Goal: Task Accomplishment & Management: Manage account settings

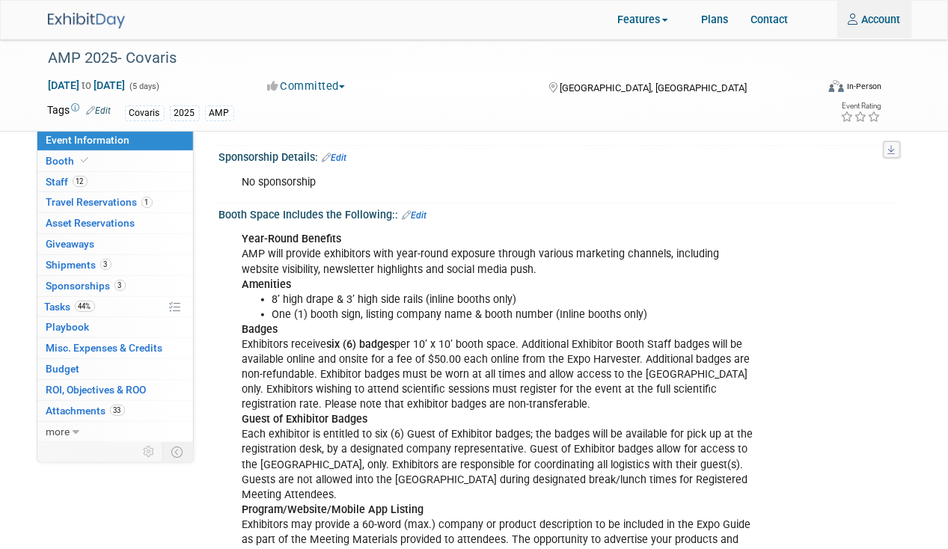
type input "jgatton@pivotalmgt.com"
click at [106, 22] on img at bounding box center [86, 21] width 77 height 16
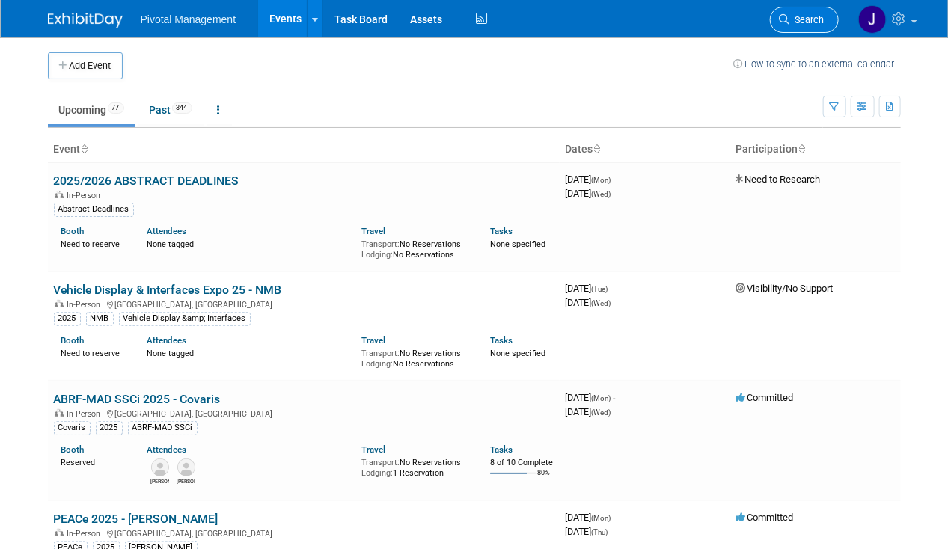
click at [809, 18] on span "Search" at bounding box center [807, 19] width 34 height 11
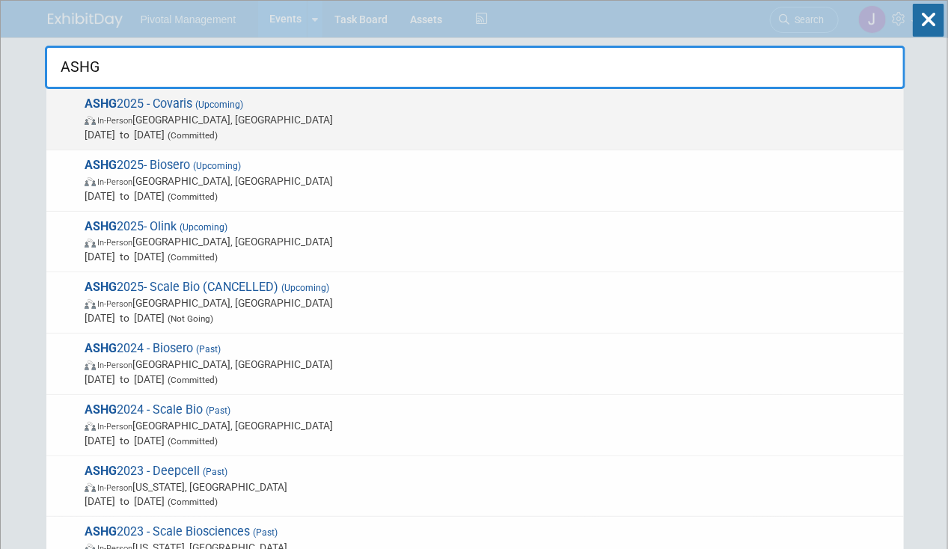
type input "ASHG"
click at [317, 110] on span "ASHG 2025 - Covaris (Upcoming) In-Person [GEOGRAPHIC_DATA], [GEOGRAPHIC_DATA] […" at bounding box center [488, 120] width 816 height 46
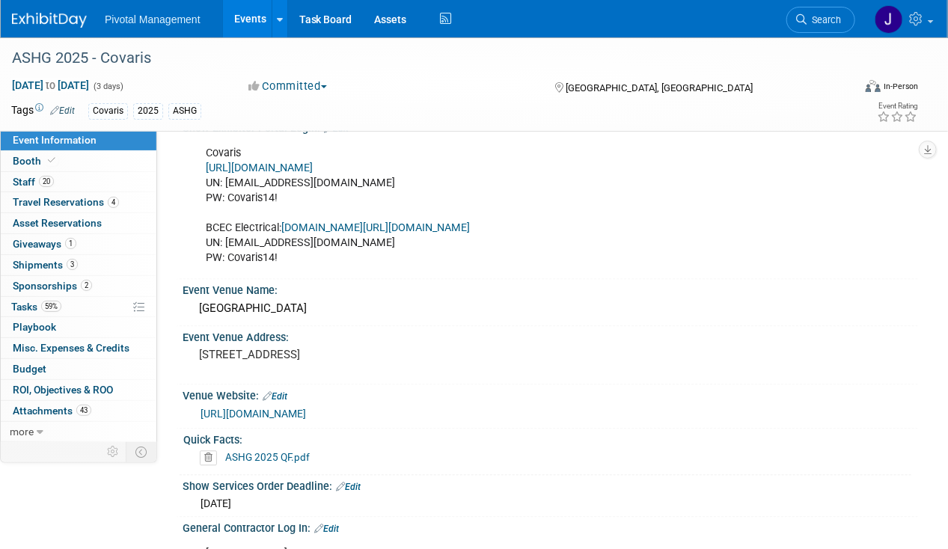
scroll to position [949, 0]
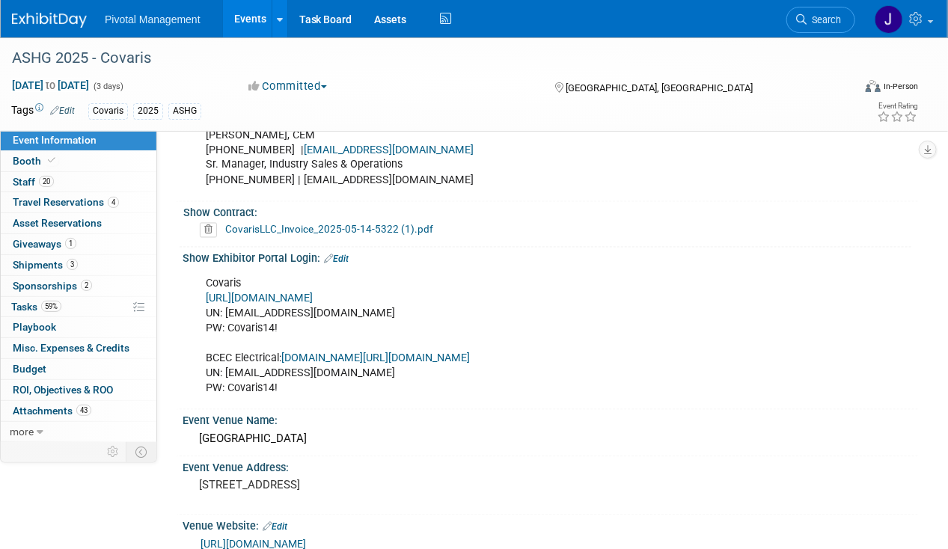
click at [313, 293] on link "https://ASHG25.exh.mapyourshow.com/" at bounding box center [259, 299] width 107 height 13
drag, startPoint x: 277, startPoint y: 319, endPoint x: 229, endPoint y: 319, distance: 47.9
click at [229, 319] on div "Covaris https://ASHG25.exh.mapyourshow.com/ UN: jgatton@pivotalmgt.com PW: Cova…" at bounding box center [484, 336] width 578 height 135
copy div "Covaris14!"
click at [858, 23] on ul "Search" at bounding box center [826, 18] width 80 height 37
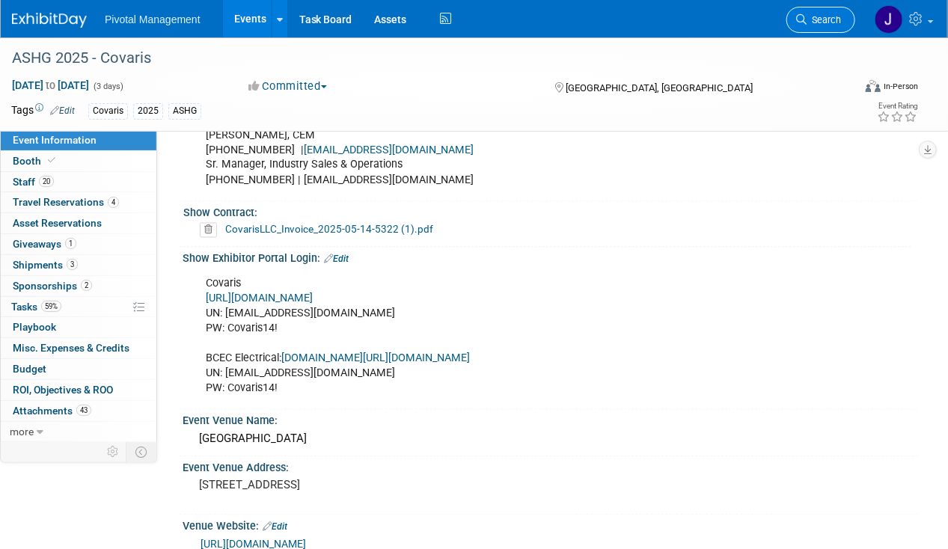
click at [836, 22] on span "Search" at bounding box center [824, 19] width 34 height 11
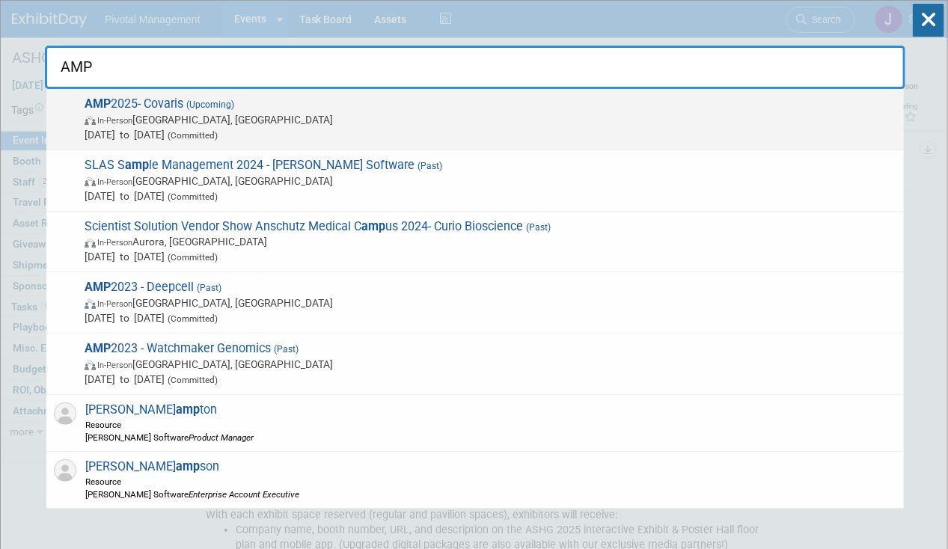
type input "AMP"
click at [284, 113] on span "In-Person Boston, MA" at bounding box center [491, 119] width 812 height 15
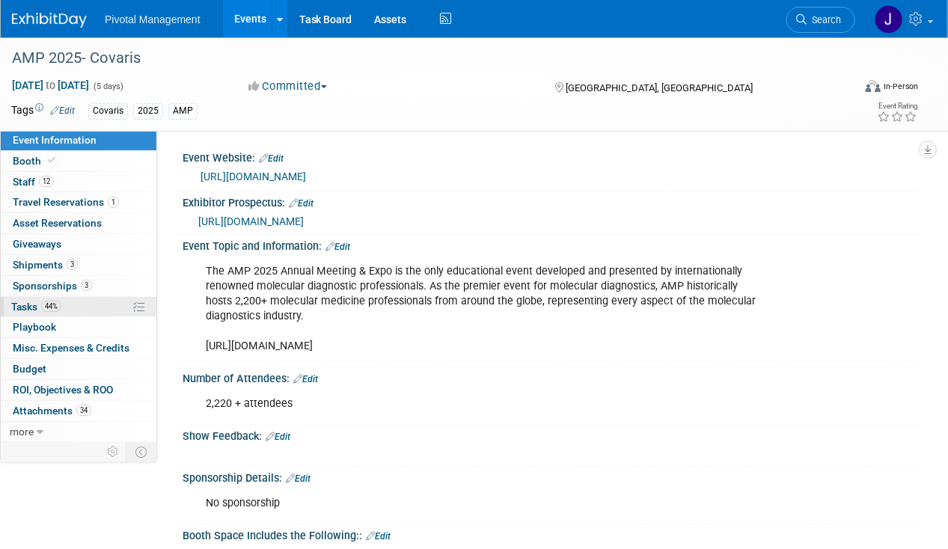
click at [37, 317] on link "0 Playbook 0" at bounding box center [79, 327] width 156 height 20
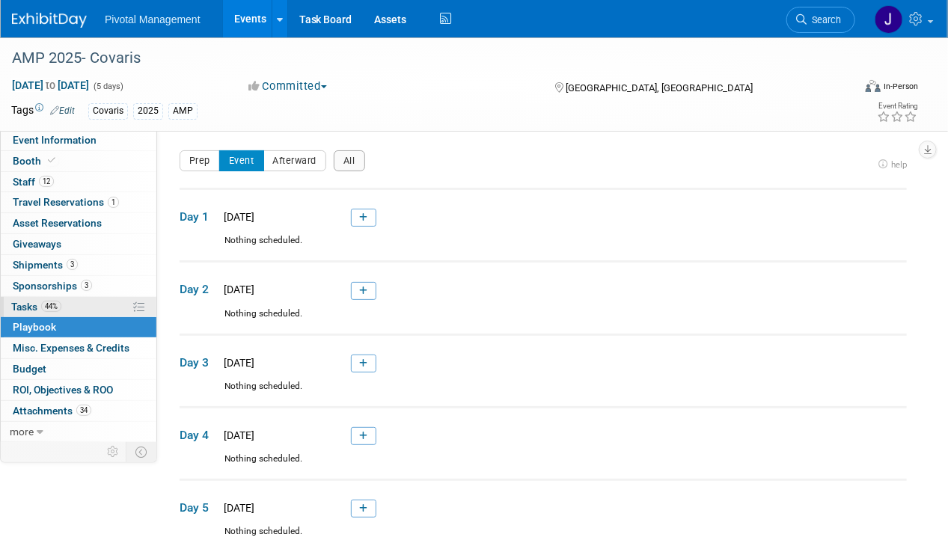
click at [49, 301] on span "44%" at bounding box center [51, 306] width 20 height 11
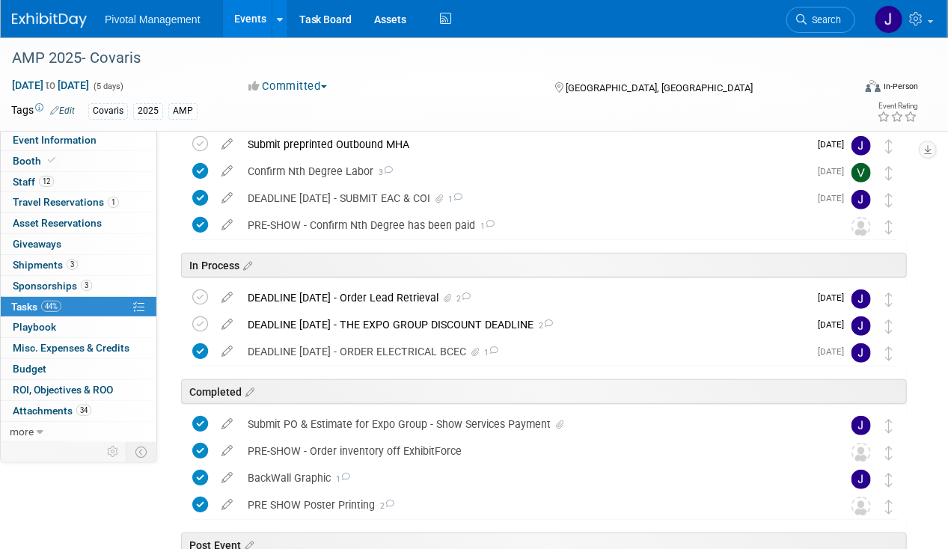
scroll to position [197, 0]
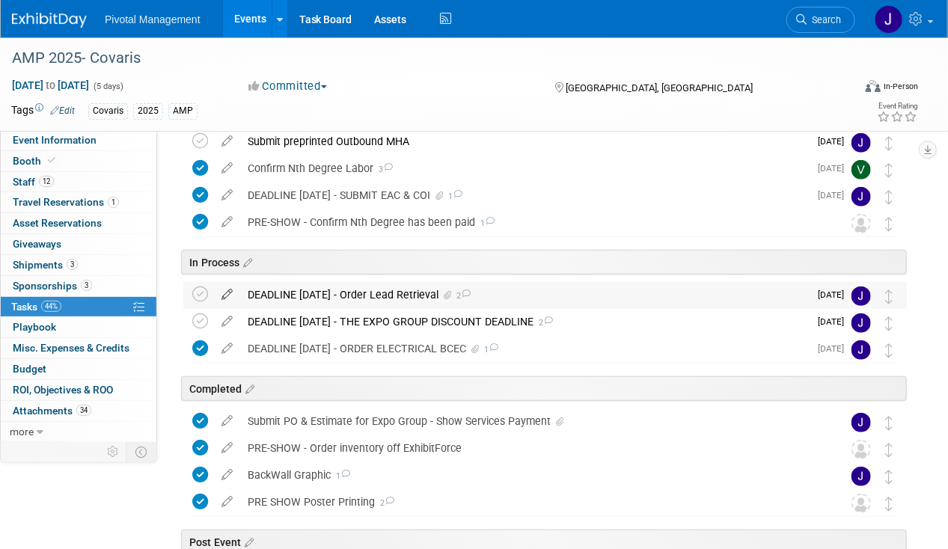
click at [237, 287] on icon at bounding box center [227, 291] width 26 height 19
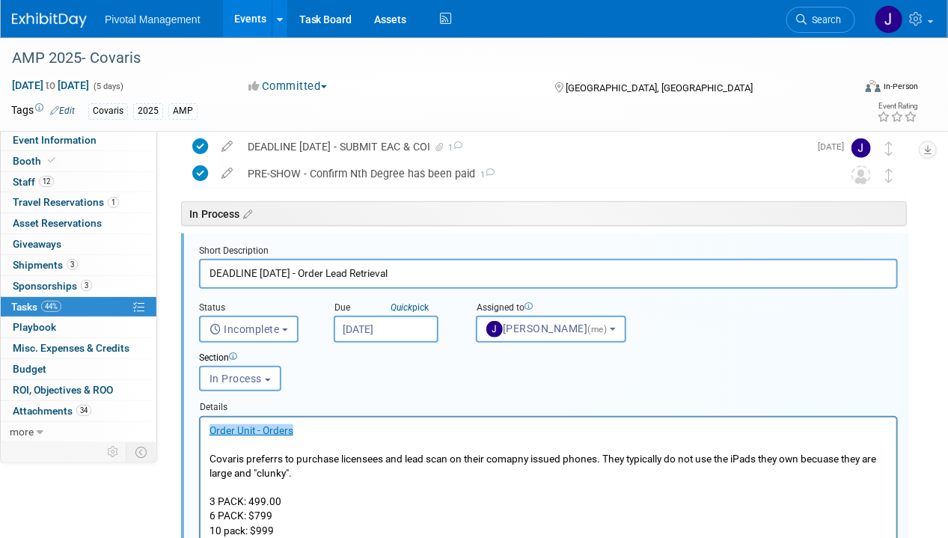
scroll to position [259, 0]
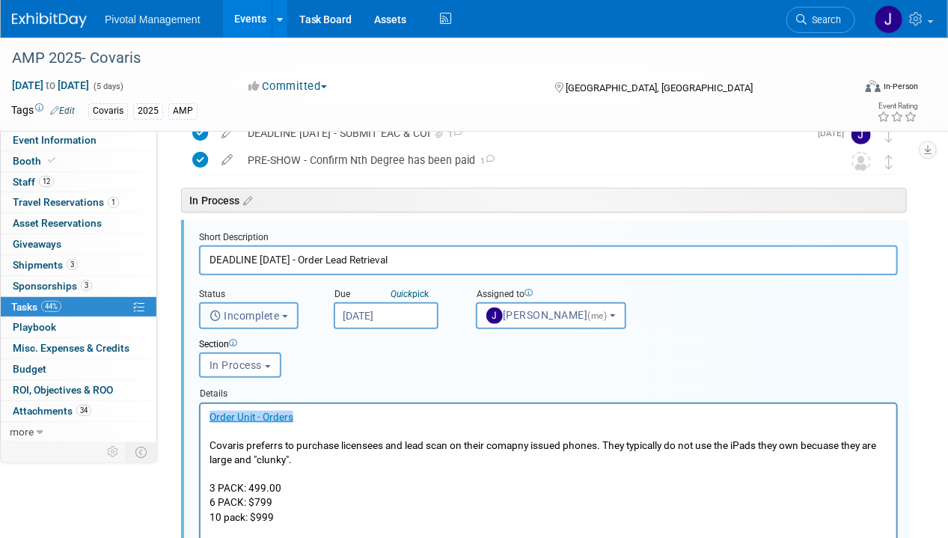
click at [257, 305] on button "Incomplete" at bounding box center [249, 315] width 100 height 27
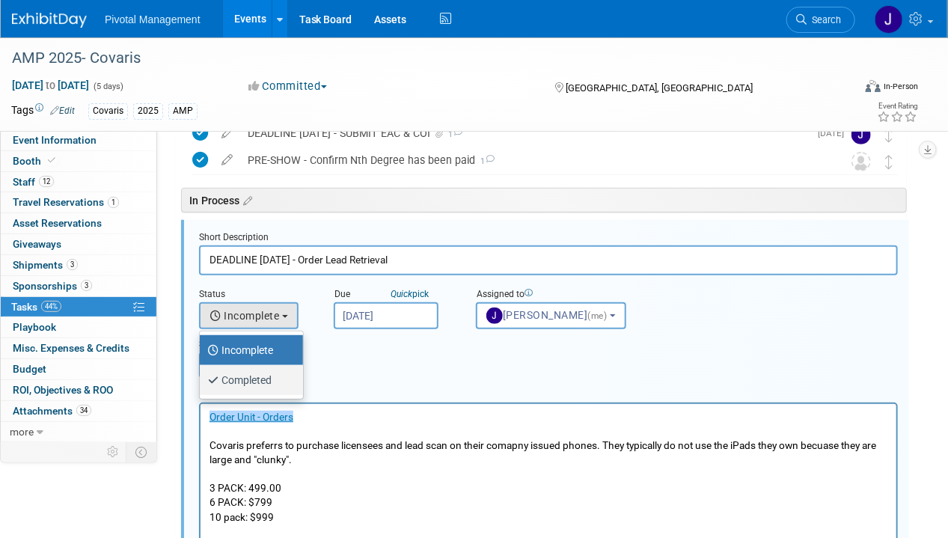
click at [267, 379] on label "Completed" at bounding box center [247, 380] width 81 height 24
click at [202, 379] on input "Completed" at bounding box center [197, 378] width 10 height 10
select select "3"
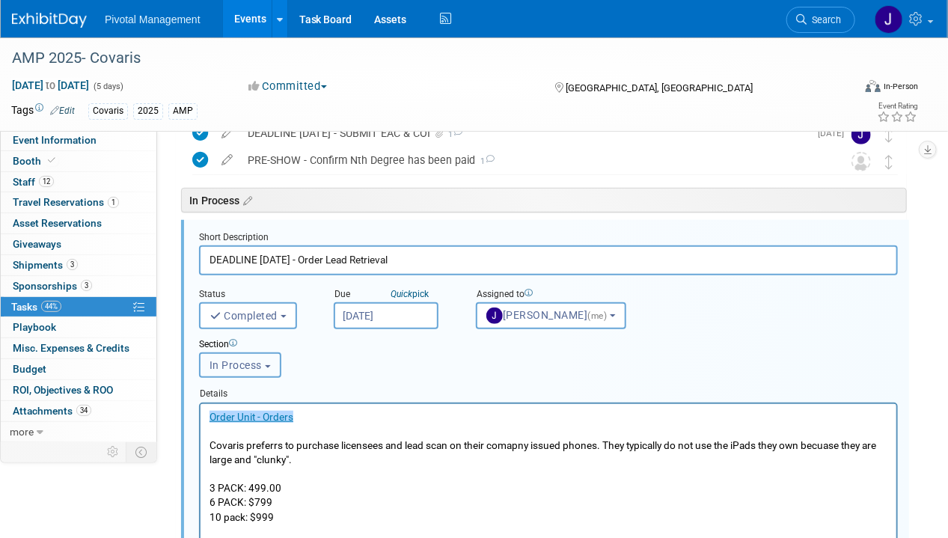
click at [235, 367] on span "In Process" at bounding box center [236, 365] width 52 height 12
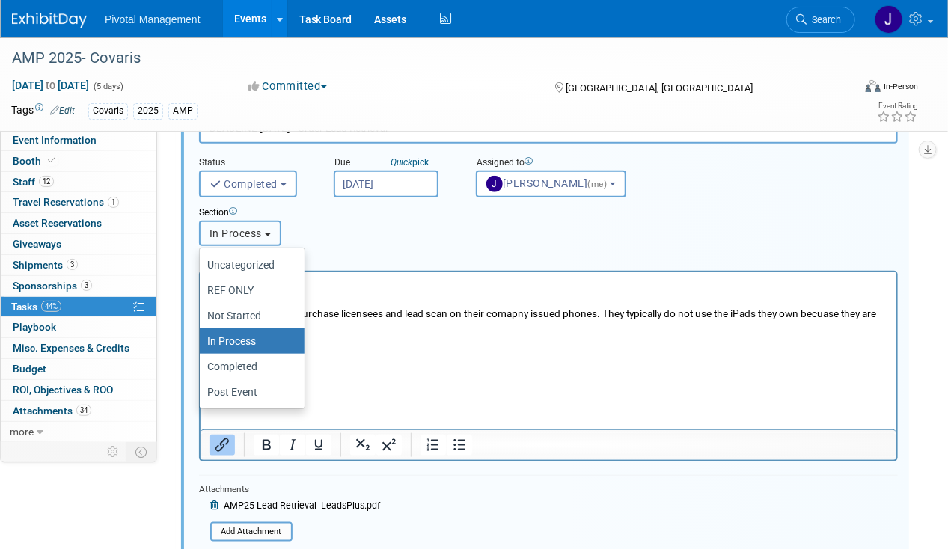
scroll to position [395, 0]
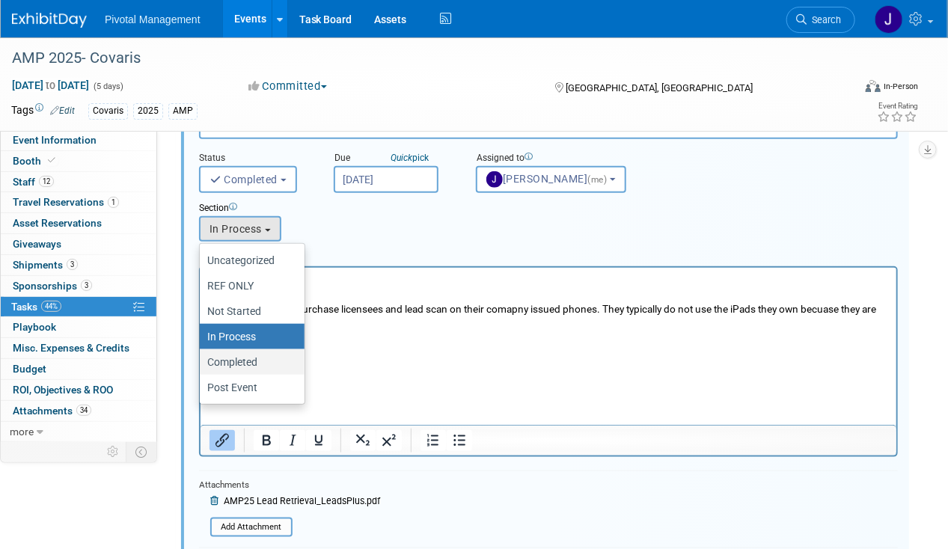
click at [248, 352] on label "Completed" at bounding box center [248, 361] width 82 height 19
click at [202, 358] on input "Completed" at bounding box center [197, 363] width 10 height 10
select select "11272876"
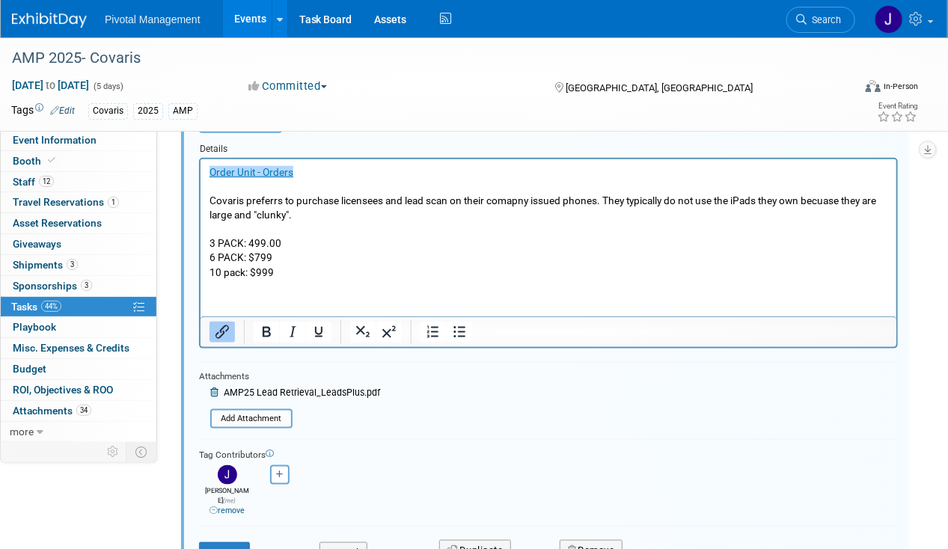
scroll to position [515, 0]
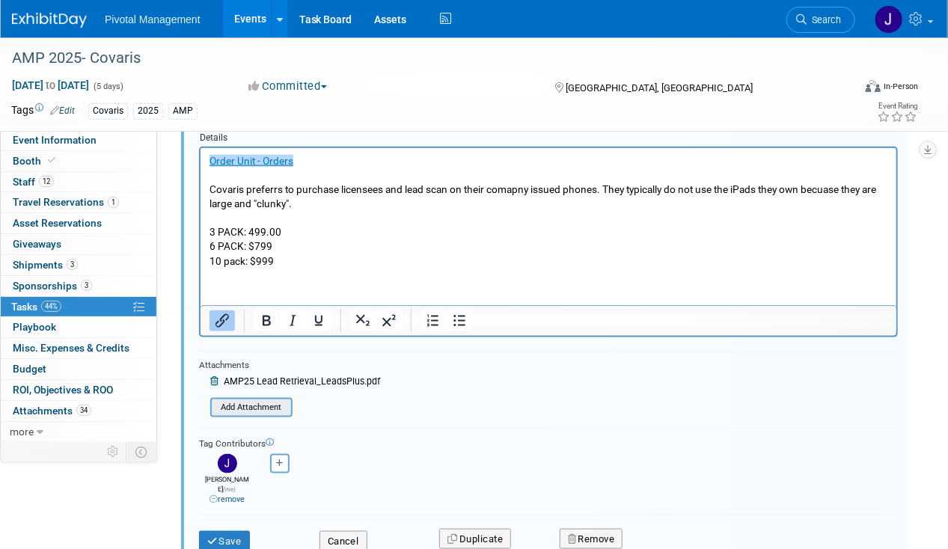
click at [248, 400] on input "file" at bounding box center [214, 408] width 153 height 16
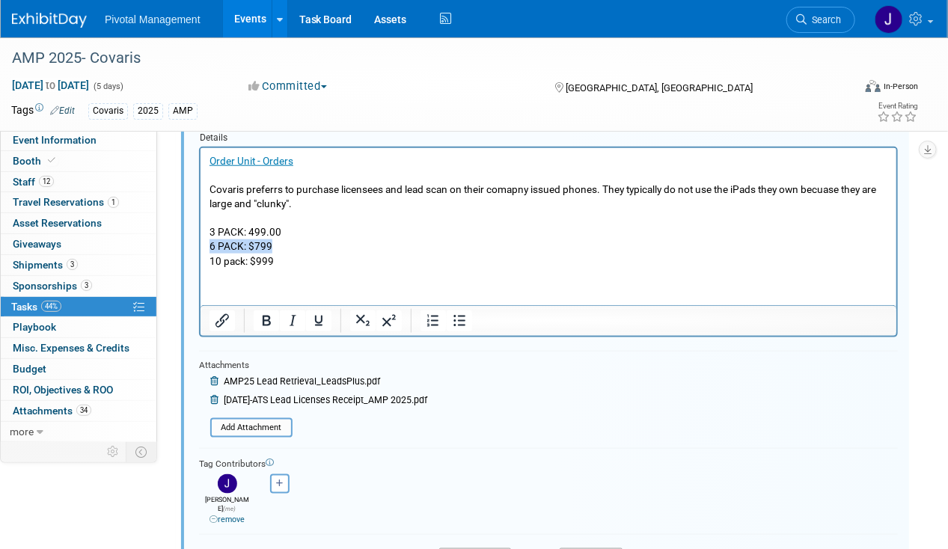
drag, startPoint x: 286, startPoint y: 246, endPoint x: 197, endPoint y: 242, distance: 89.2
click at [200, 242] on html "Order Unit - Orders Covaris preferrs to purchase licensees and lead scan on the…" at bounding box center [548, 207] width 696 height 120
click at [258, 314] on icon "Bold" at bounding box center [266, 321] width 18 height 18
click at [289, 257] on p "Order Unit - Orders Covaris preferrs to purchase licensees and lead scan on the…" at bounding box center [548, 210] width 679 height 114
click at [211, 153] on p "Order Unit - Orders Covaris preferrs to purchase licensees and lead scan on the…" at bounding box center [548, 210] width 679 height 114
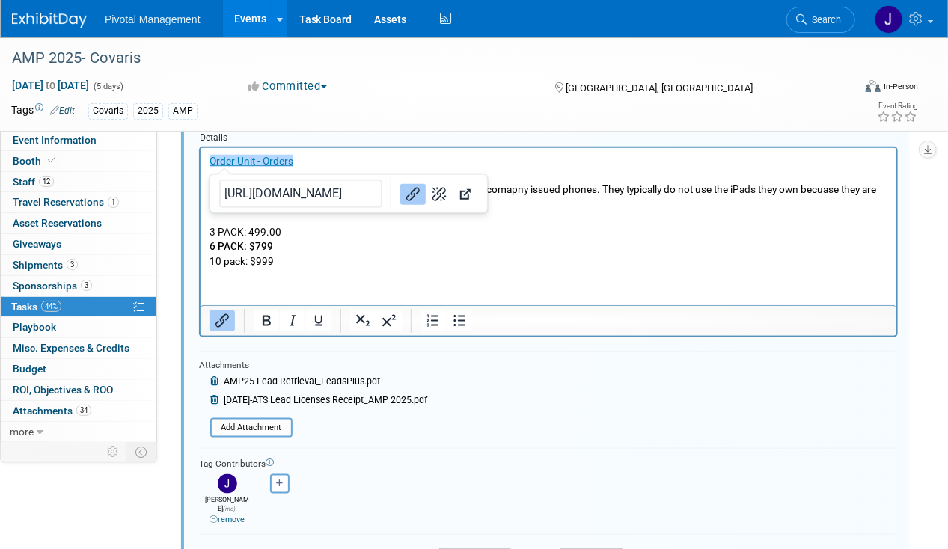
click at [209, 156] on link "﻿Order Unit - Orders" at bounding box center [251, 160] width 84 height 12
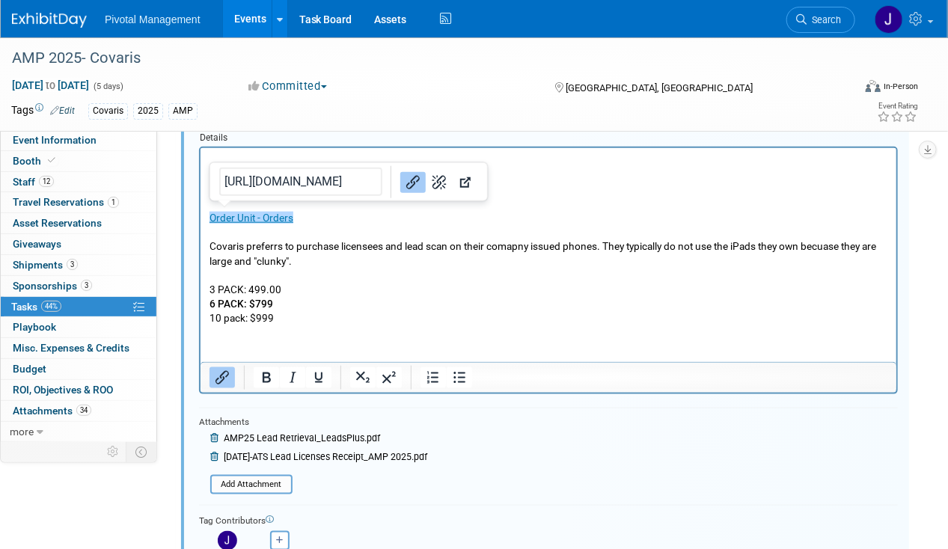
click at [209, 156] on p "Rich Text Area. Press ALT-0 for help." at bounding box center [548, 160] width 679 height 14
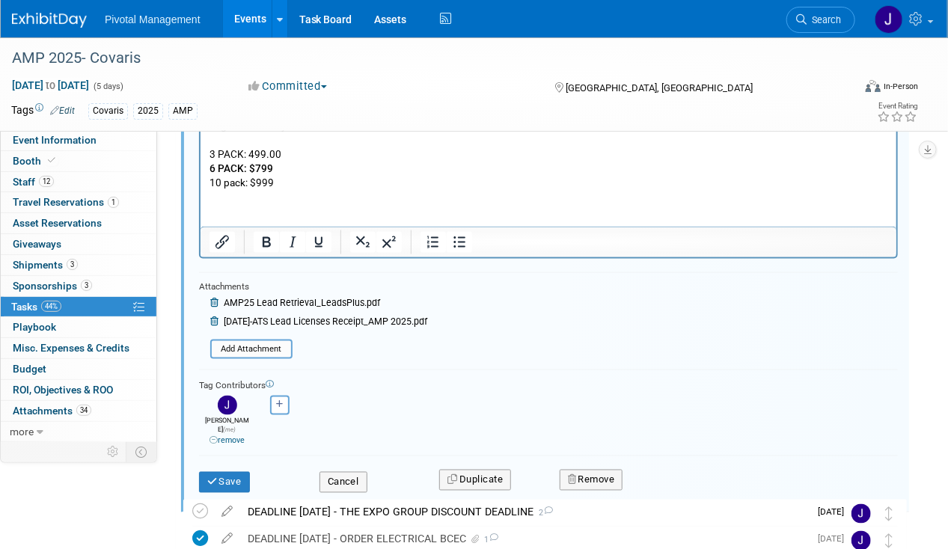
scroll to position [724, 0]
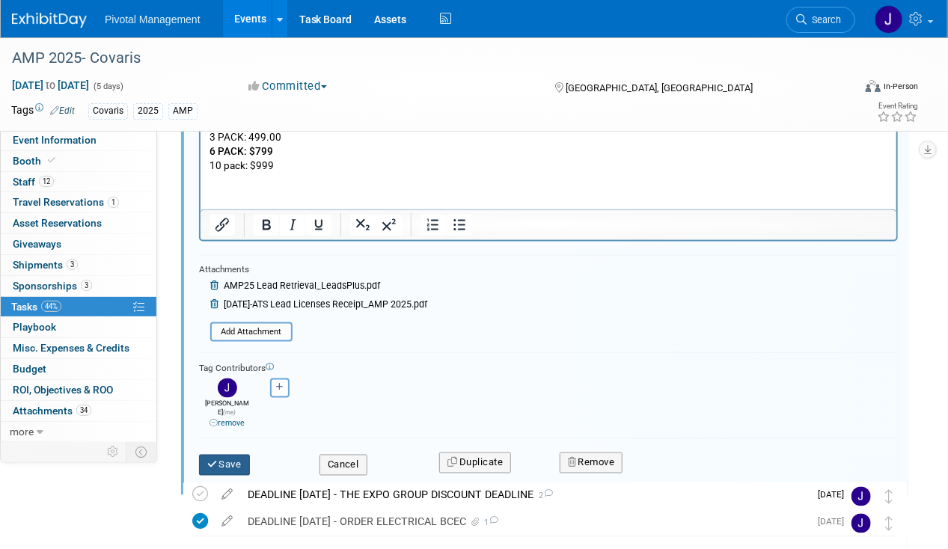
click at [224, 455] on button "Save" at bounding box center [224, 465] width 51 height 21
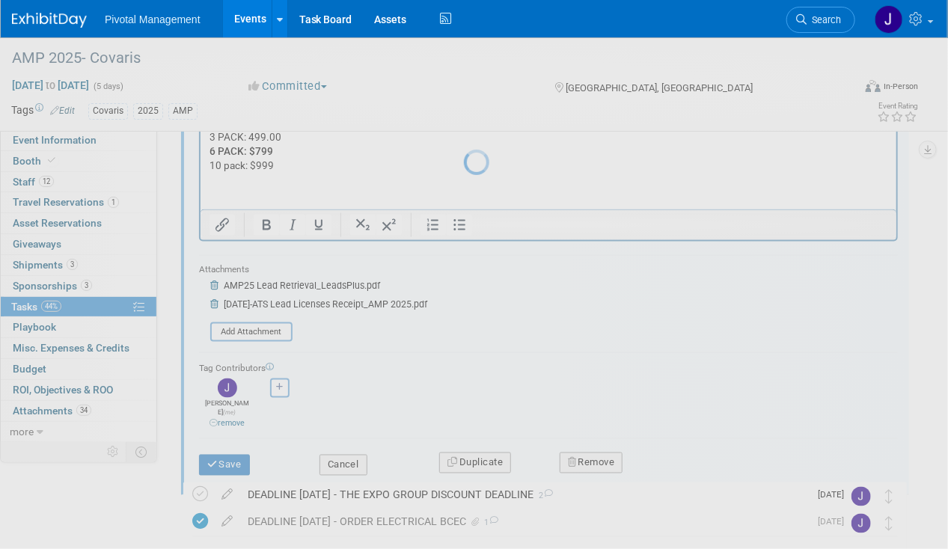
scroll to position [0, 0]
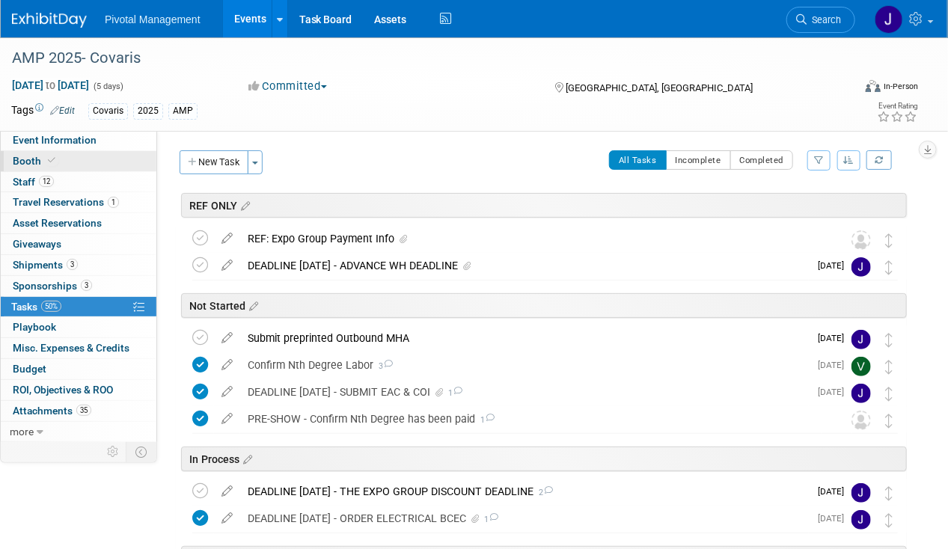
click at [55, 155] on span "Booth" at bounding box center [36, 161] width 46 height 12
select select "Yes"
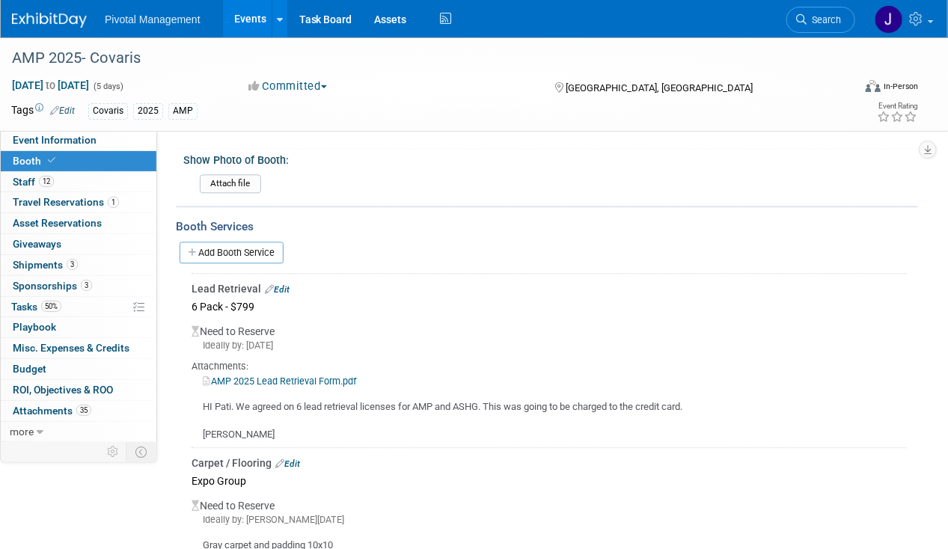
scroll to position [1273, 0]
click at [275, 281] on div "Lead Retrieval Edit" at bounding box center [549, 288] width 715 height 15
click at [285, 284] on link "Edit" at bounding box center [277, 289] width 25 height 10
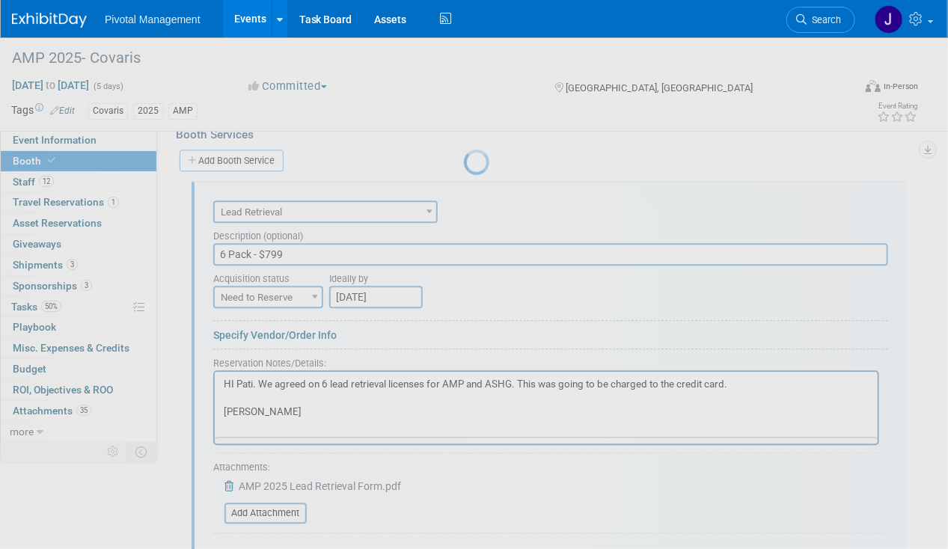
scroll to position [0, 0]
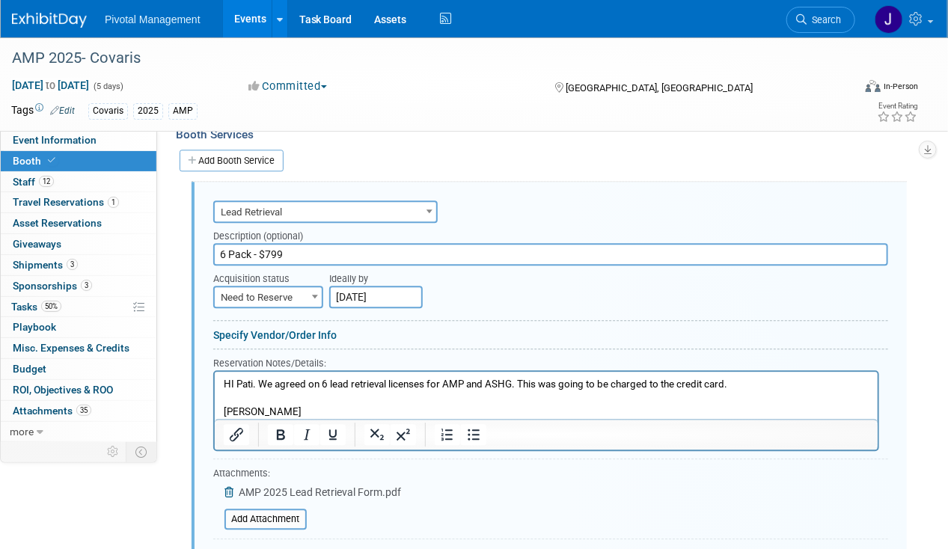
click at [285, 287] on span "Need to Reserve" at bounding box center [268, 297] width 107 height 21
select select "2"
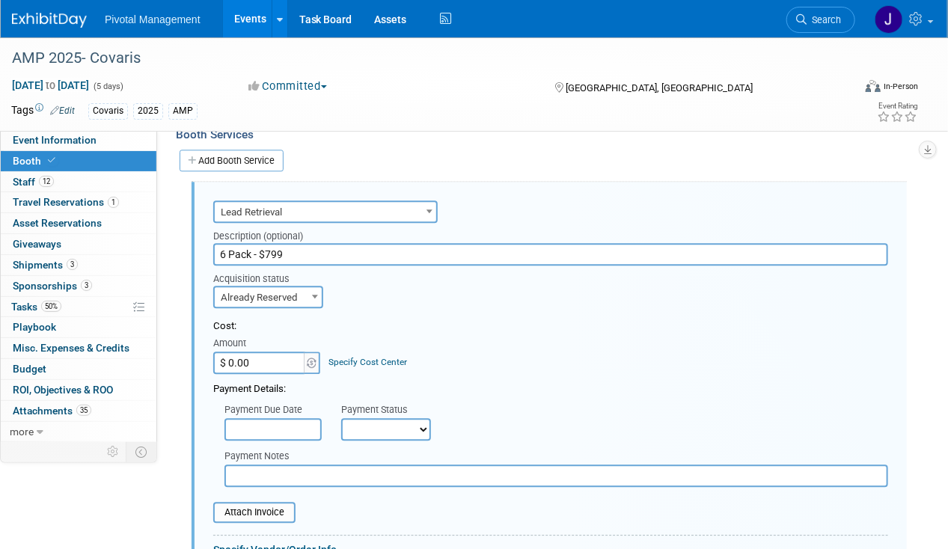
click at [243, 352] on input "$ 0.00" at bounding box center [260, 363] width 94 height 22
click at [248, 352] on input "$ 0.00" at bounding box center [260, 363] width 94 height 22
paste input "822.97"
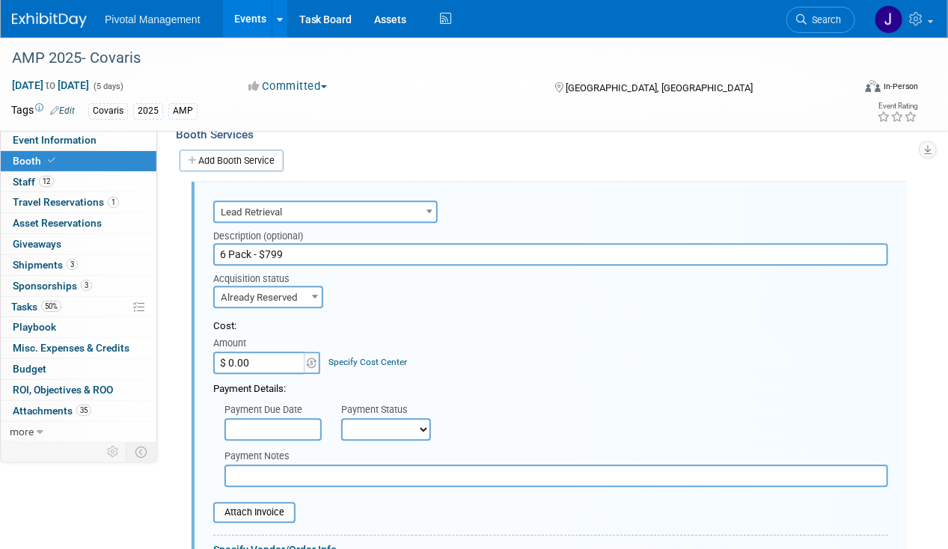
type input "$ 822.97"
click at [251, 421] on input "text" at bounding box center [272, 429] width 97 height 22
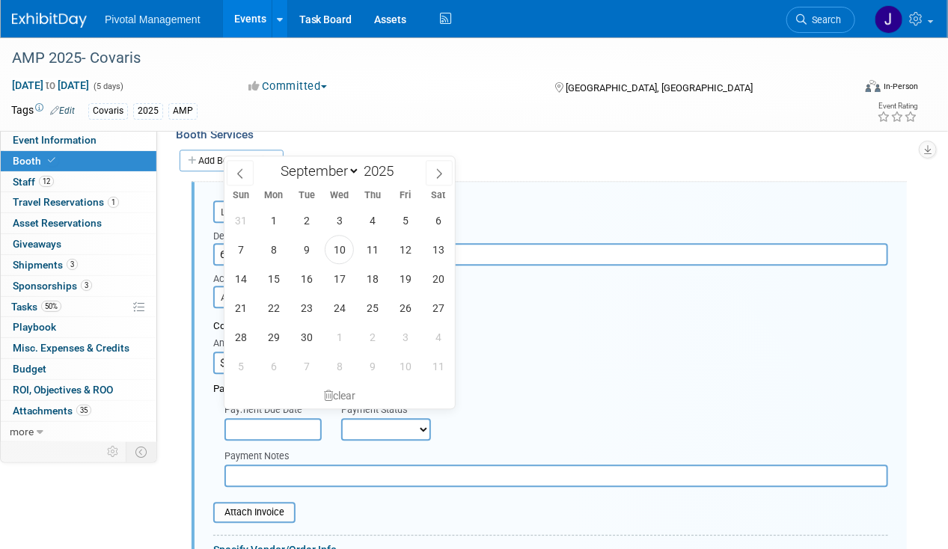
click at [251, 421] on input "text" at bounding box center [272, 429] width 97 height 22
click at [417, 419] on select "Not Paid Yet Partially Paid Paid in Full" at bounding box center [386, 429] width 90 height 22
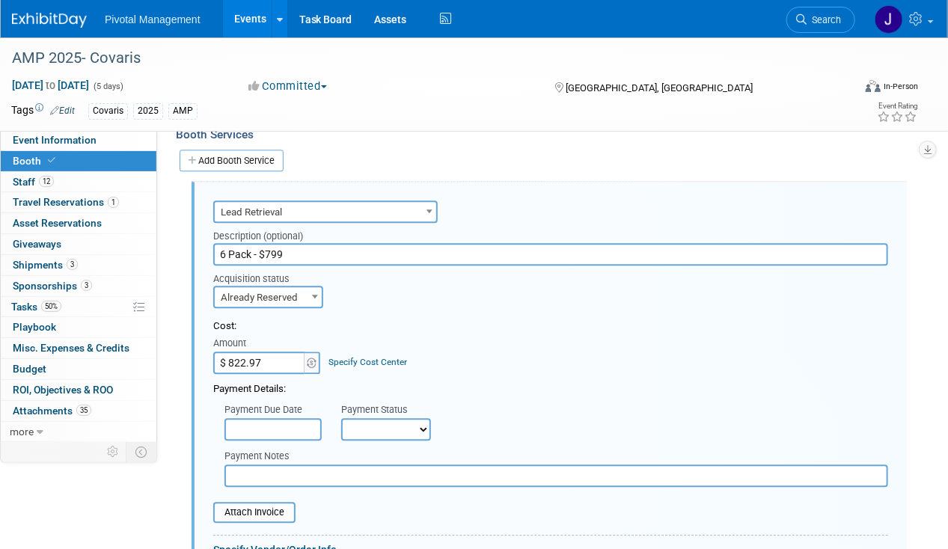
select select "1"
click at [341, 418] on select "Not Paid Yet Partially Paid Paid in Full" at bounding box center [386, 429] width 90 height 22
click at [305, 418] on input "text" at bounding box center [272, 429] width 97 height 22
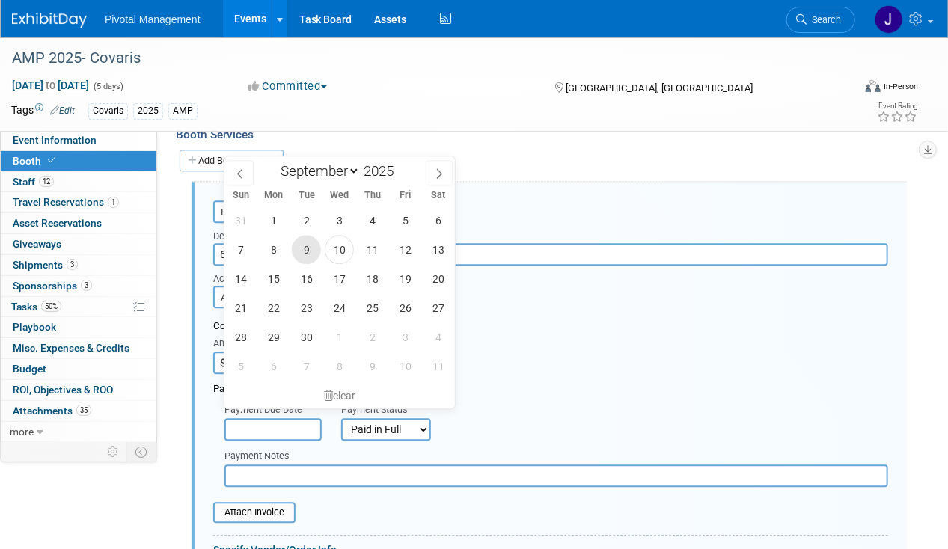
click at [316, 247] on span "9" at bounding box center [306, 249] width 29 height 29
type input "Sep 9, 2025"
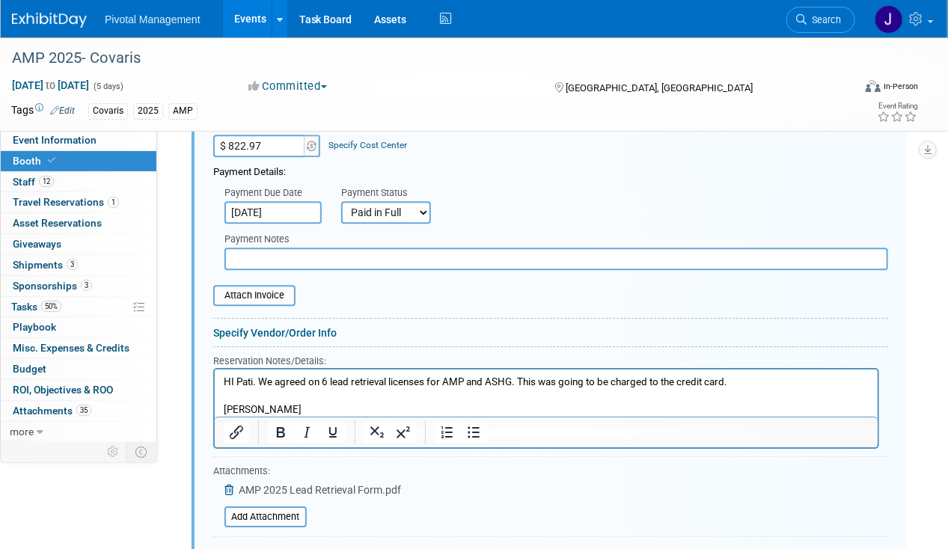
scroll to position [1668, 0]
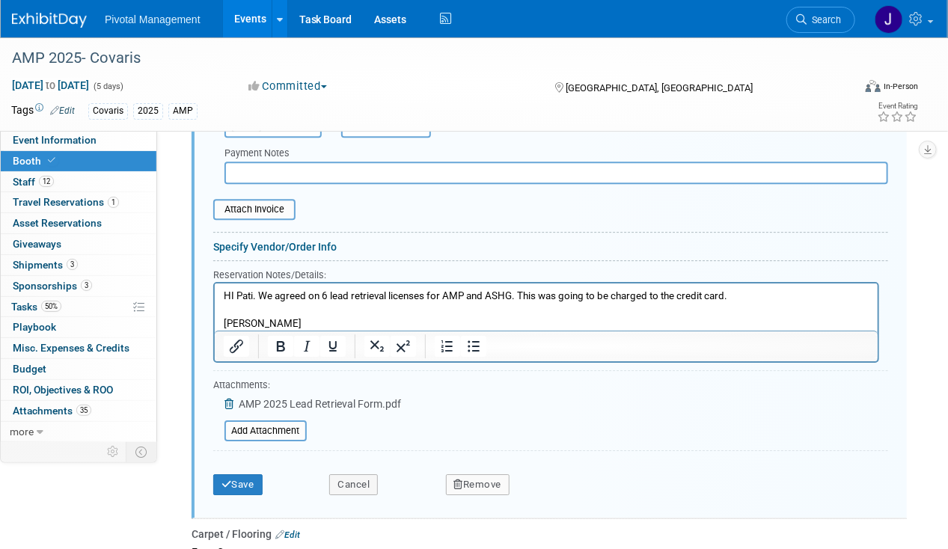
click at [278, 310] on p "HI Pati. We agreed on 6 lead retrieval licenses for AMP and ASHG. This was goin…" at bounding box center [546, 310] width 646 height 42
click at [299, 317] on p "HI Pati. We agreed on 6 lead retrieval licenses for AMP and ASHG. This was goin…" at bounding box center [546, 310] width 646 height 42
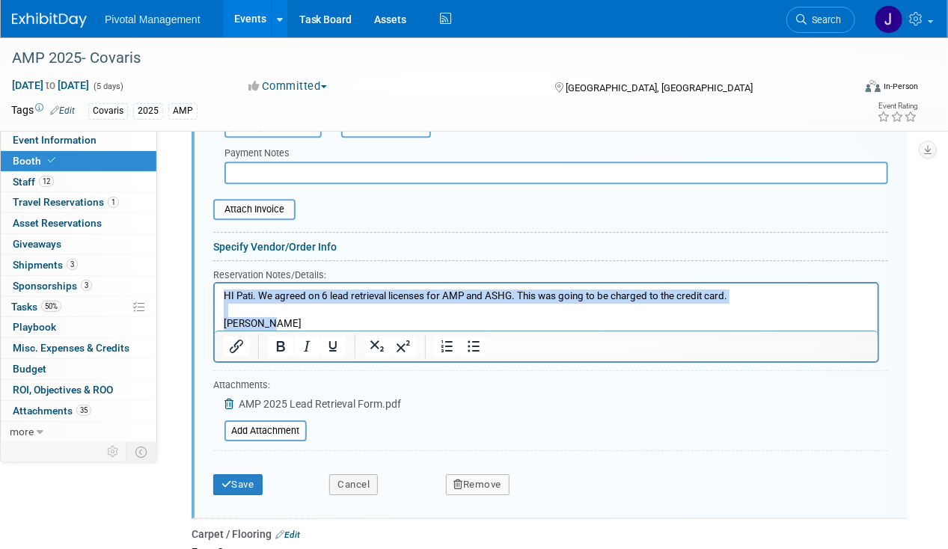
drag, startPoint x: 294, startPoint y: 319, endPoint x: 477, endPoint y: 543, distance: 289.8
click at [216, 283] on html "HI Pati. We agreed on 6 lead retrieval licenses for AMP and ASHG. This was goin…" at bounding box center [545, 307] width 663 height 48
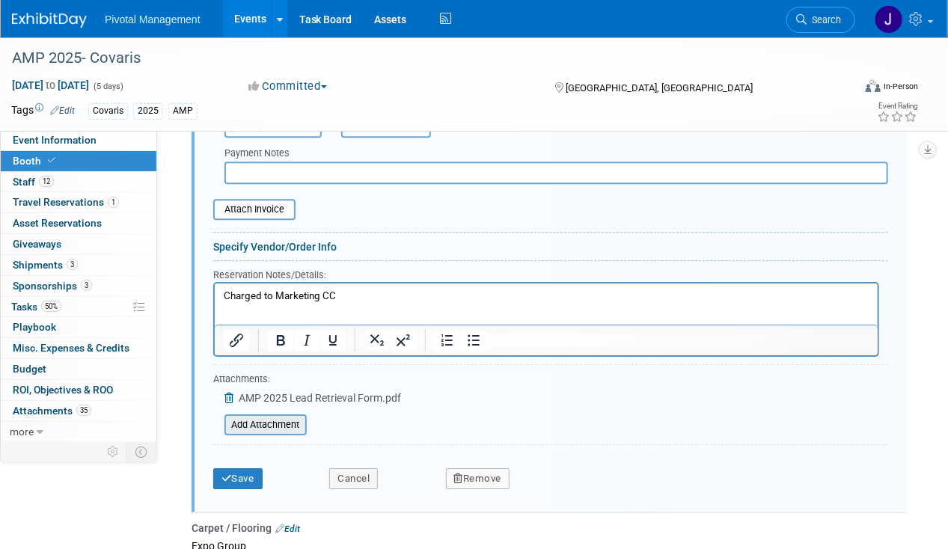
click at [259, 416] on input "file" at bounding box center [216, 425] width 178 height 18
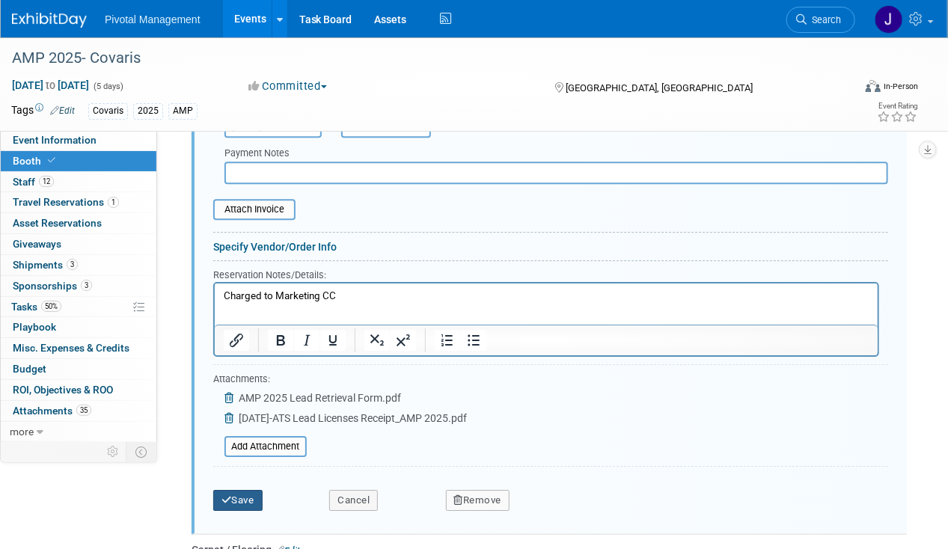
click at [251, 490] on button "Save" at bounding box center [237, 500] width 49 height 21
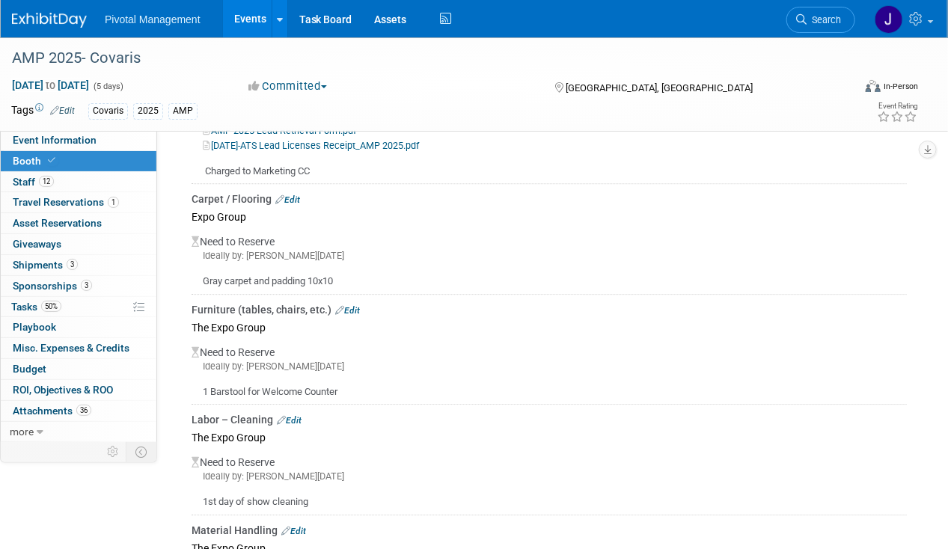
scroll to position [1570, 0]
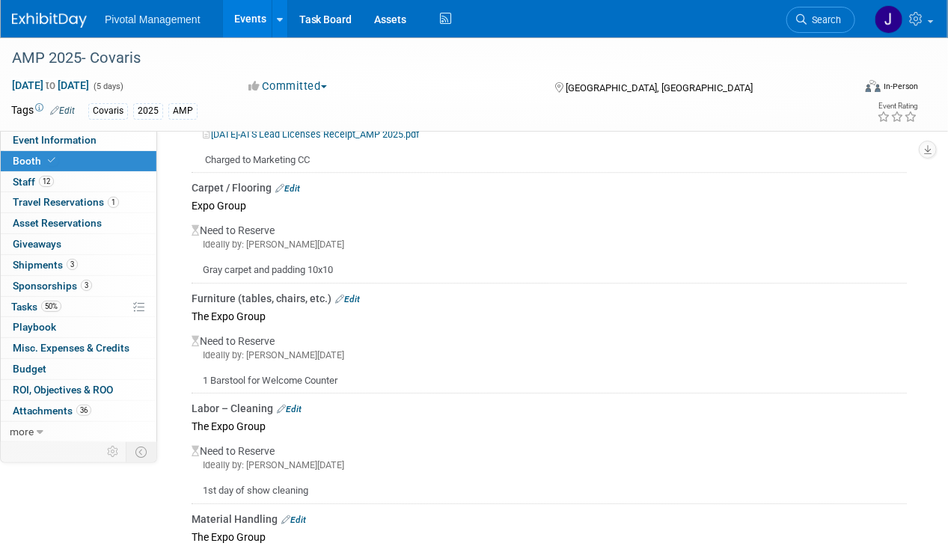
click at [299, 183] on link "Edit" at bounding box center [287, 188] width 25 height 10
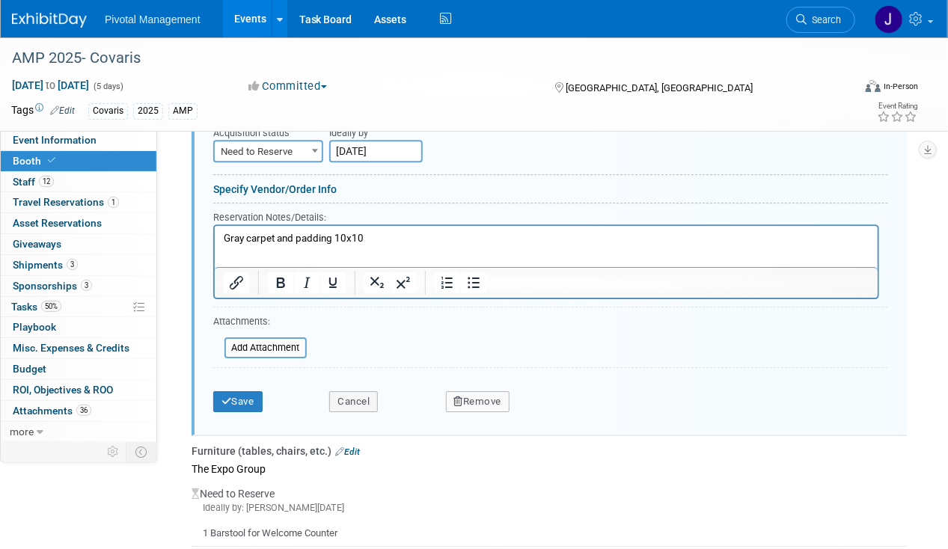
scroll to position [1714, 0]
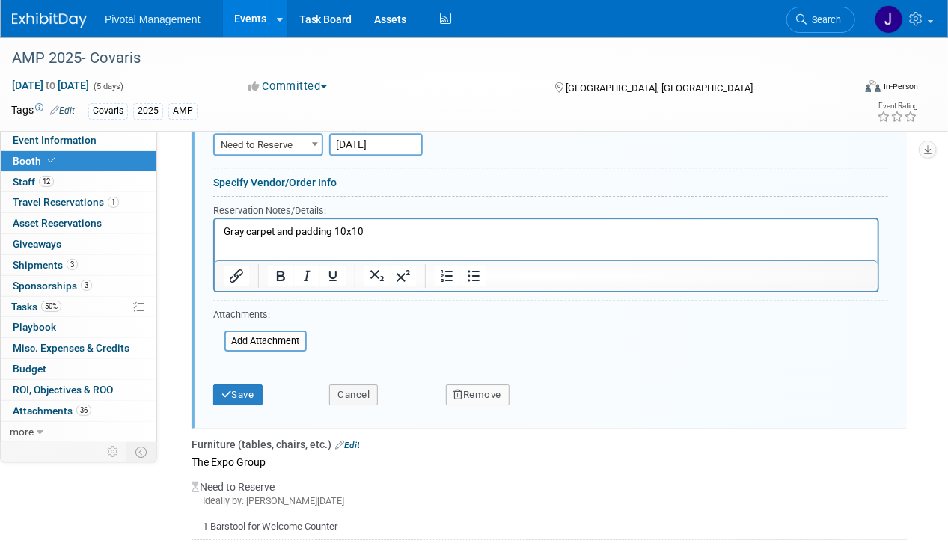
click at [407, 231] on p "Gray carpet and padding 10x10" at bounding box center [546, 232] width 646 height 14
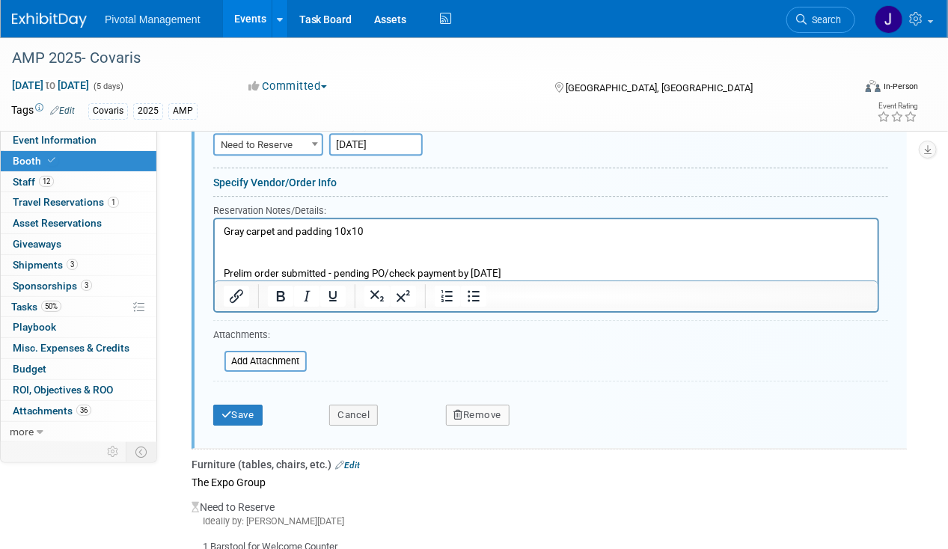
click at [404, 264] on p "Rich Text Area. Press ALT-0 for help." at bounding box center [546, 260] width 646 height 14
click at [415, 269] on p "Prelim order submitted - pending PO/check payment by Sept 21" at bounding box center [546, 274] width 646 height 14
click at [415, 268] on p "Prelim order submitted - pending PO/check payment by Sept 21" at bounding box center [546, 274] width 646 height 14
click at [415, 267] on p "Prelim order submitted - pending PO/check payment by Sept 21" at bounding box center [546, 274] width 646 height 14
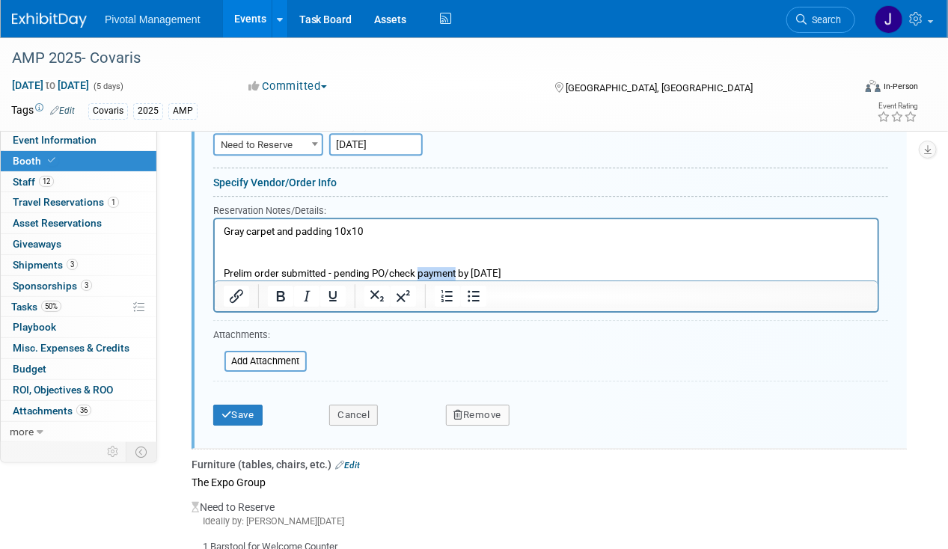
copy p "Prelim order submitted - pending PO/check payment by Sept 21"
click at [235, 405] on button "Save" at bounding box center [237, 415] width 49 height 21
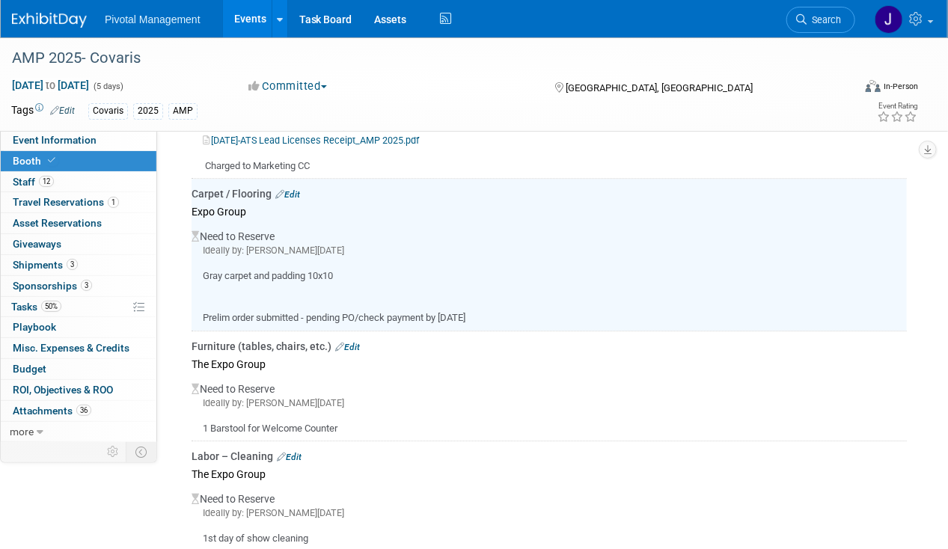
scroll to position [1560, 0]
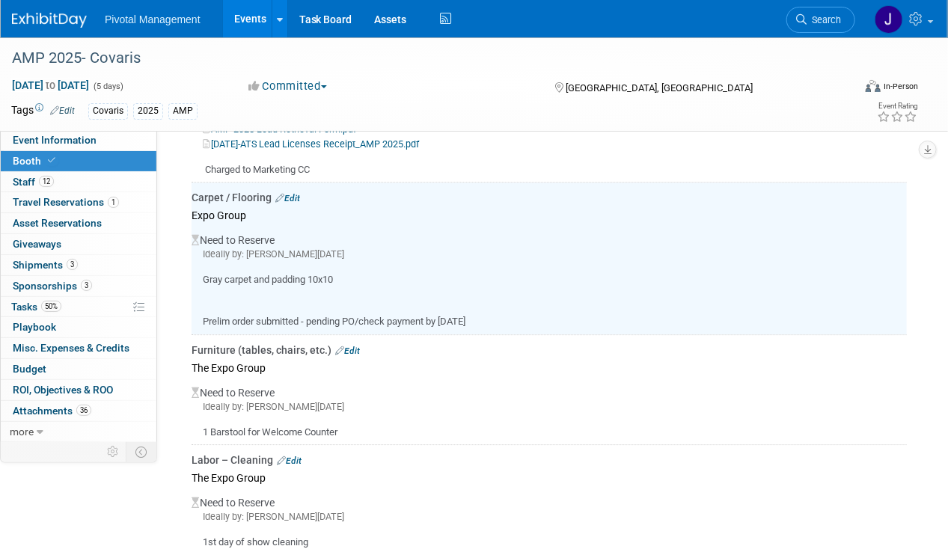
click at [354, 346] on link "Edit" at bounding box center [347, 351] width 25 height 10
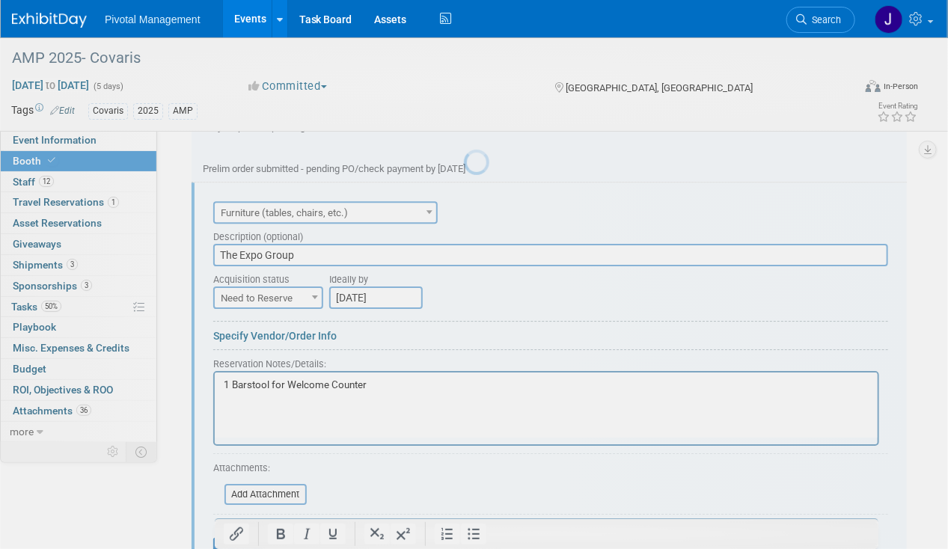
scroll to position [0, 0]
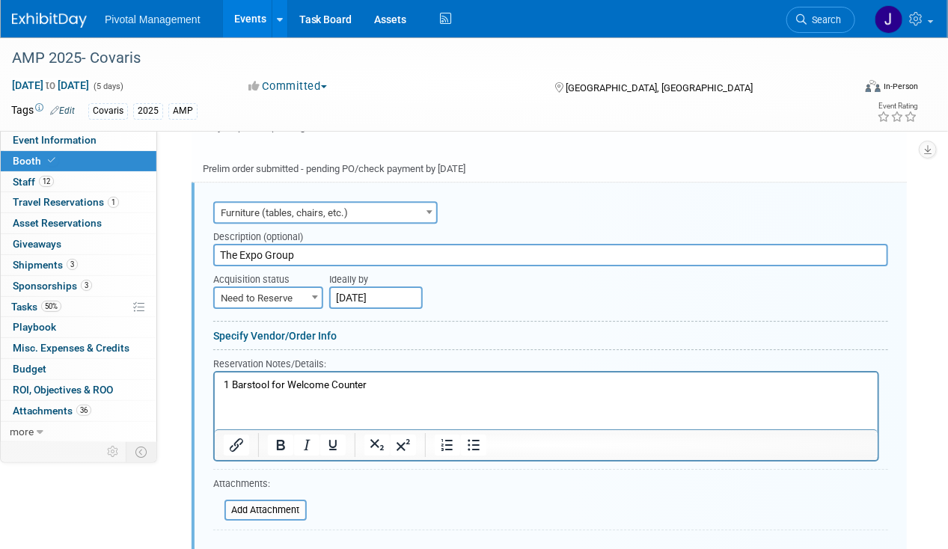
click at [410, 392] on html "1 Barstool for Welcome Counter" at bounding box center [545, 382] width 663 height 20
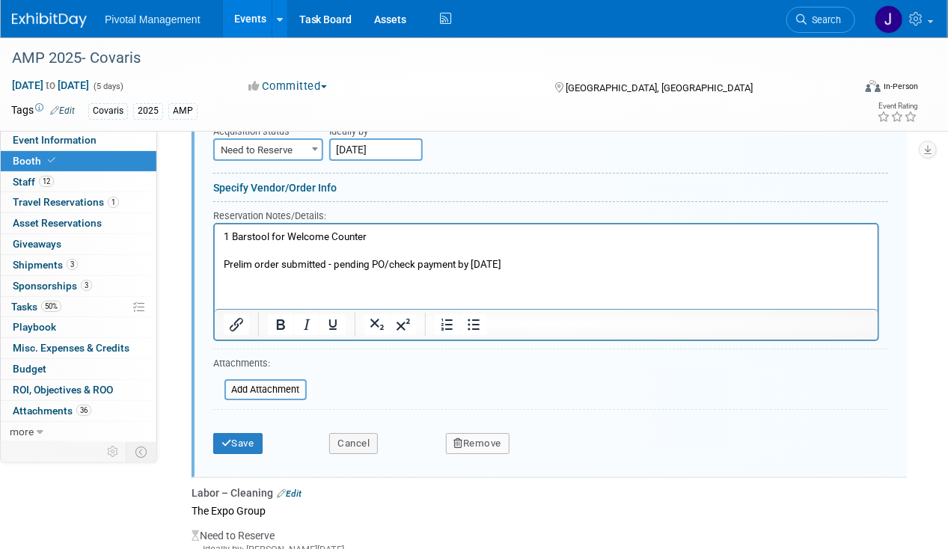
scroll to position [1869, 0]
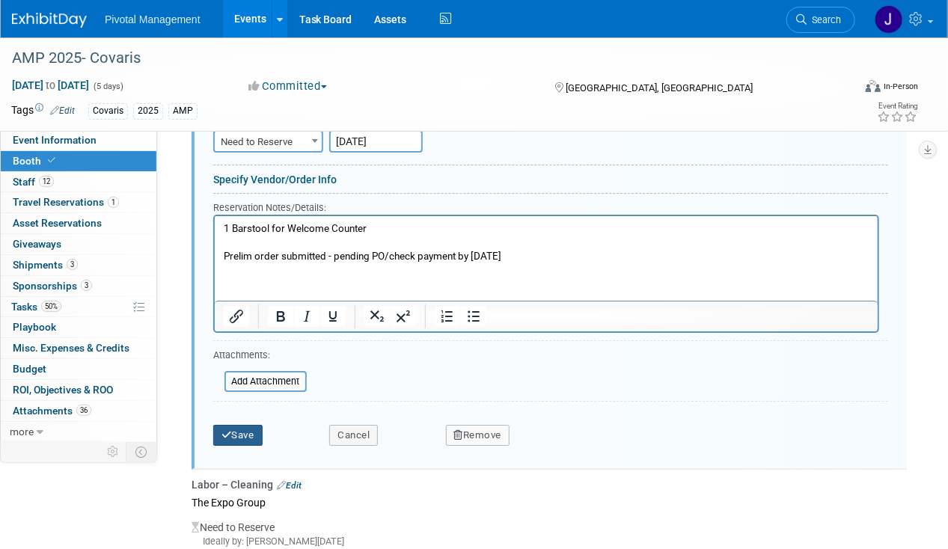
click at [254, 425] on button "Save" at bounding box center [237, 435] width 49 height 21
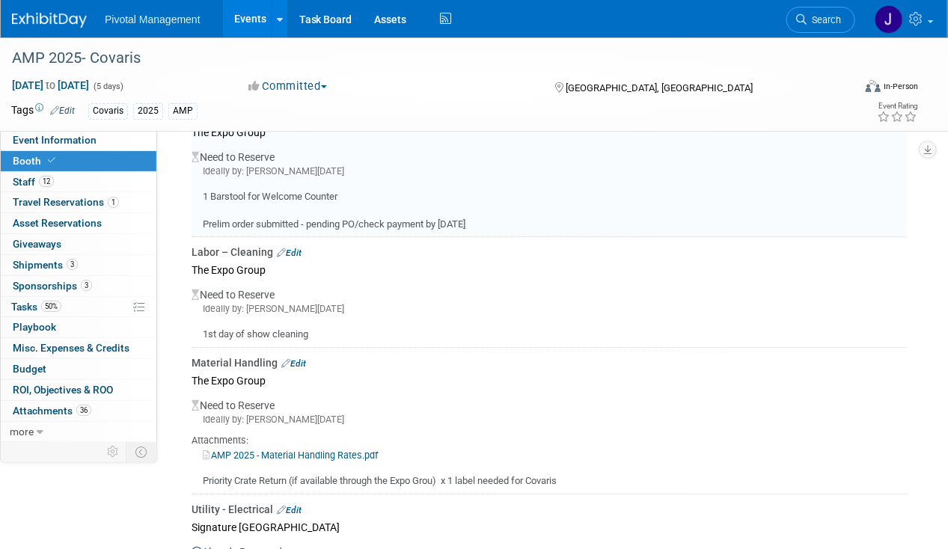
scroll to position [1713, 0]
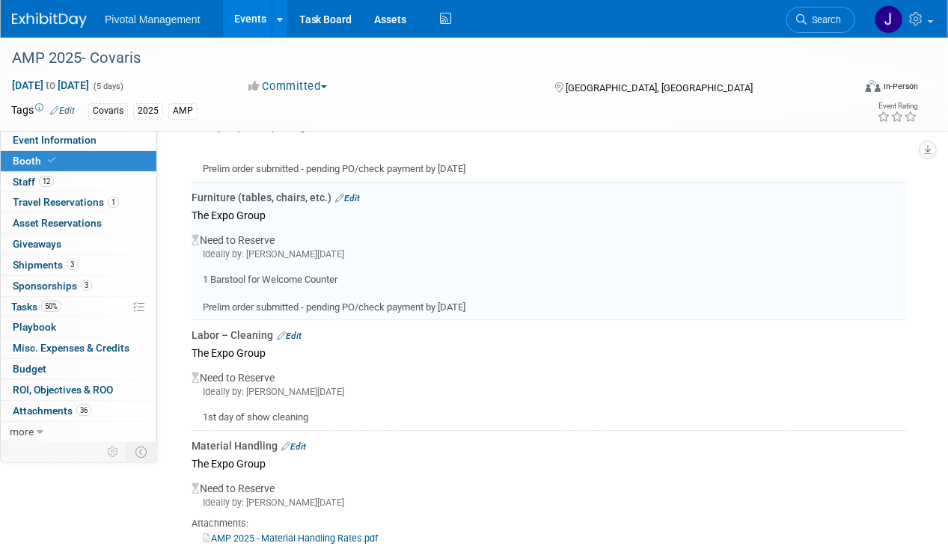
click at [296, 331] on link "Edit" at bounding box center [289, 336] width 25 height 10
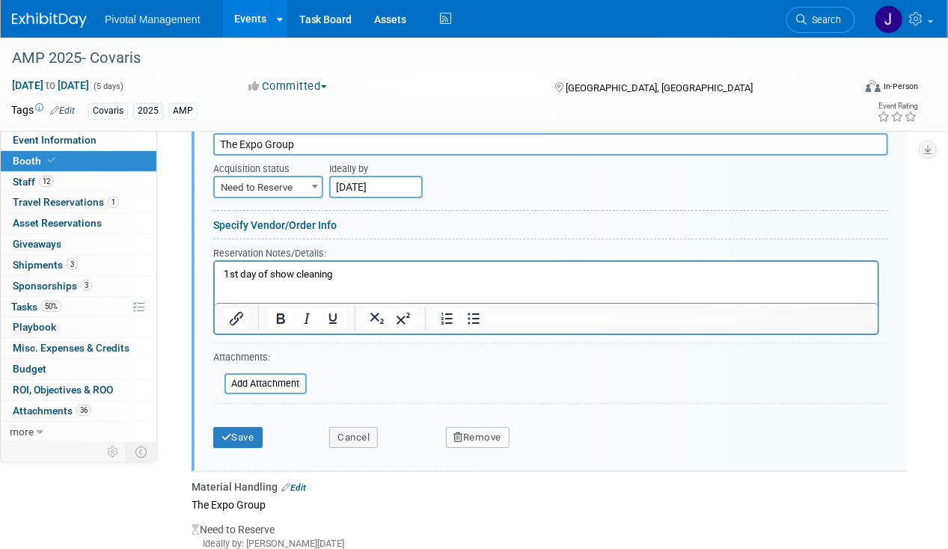
scroll to position [1964, 0]
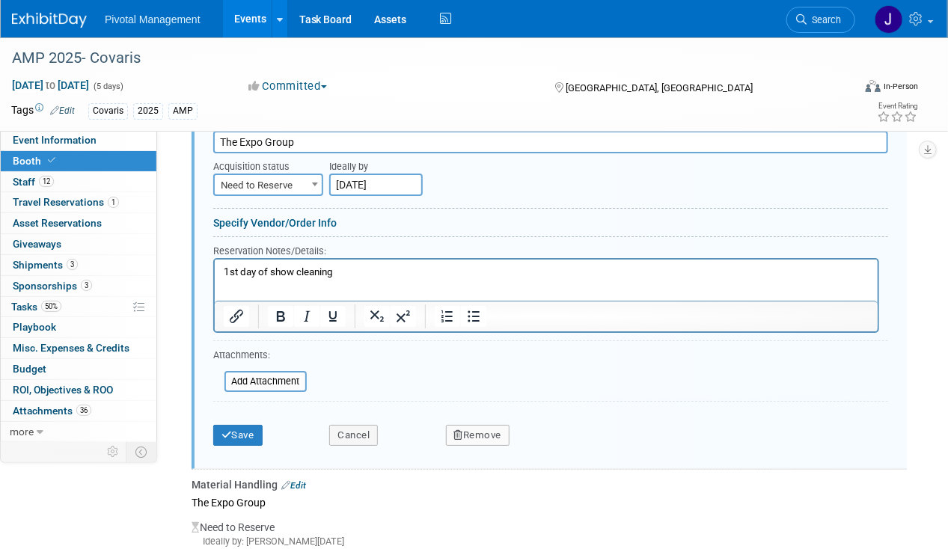
click at [343, 277] on p "1st day of show cleaning" at bounding box center [546, 273] width 646 height 14
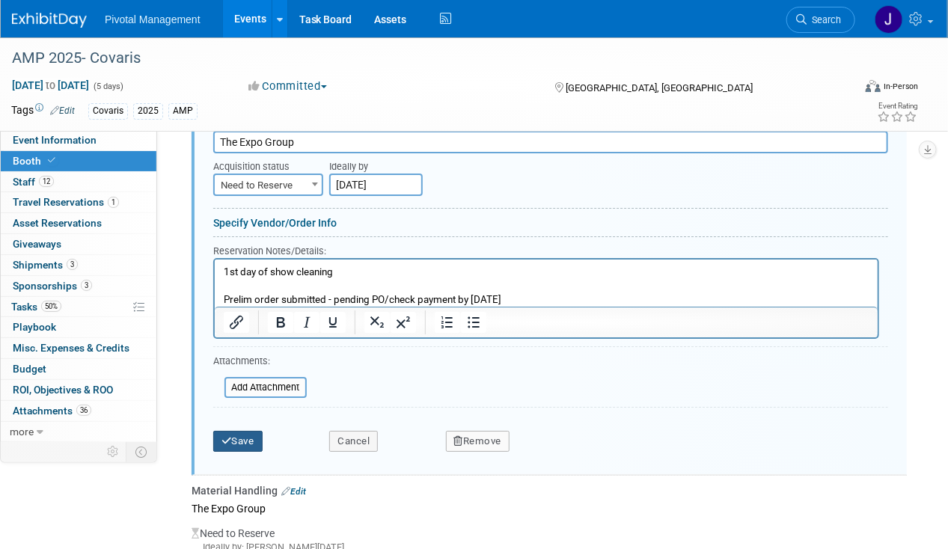
click at [226, 431] on button "Save" at bounding box center [237, 441] width 49 height 21
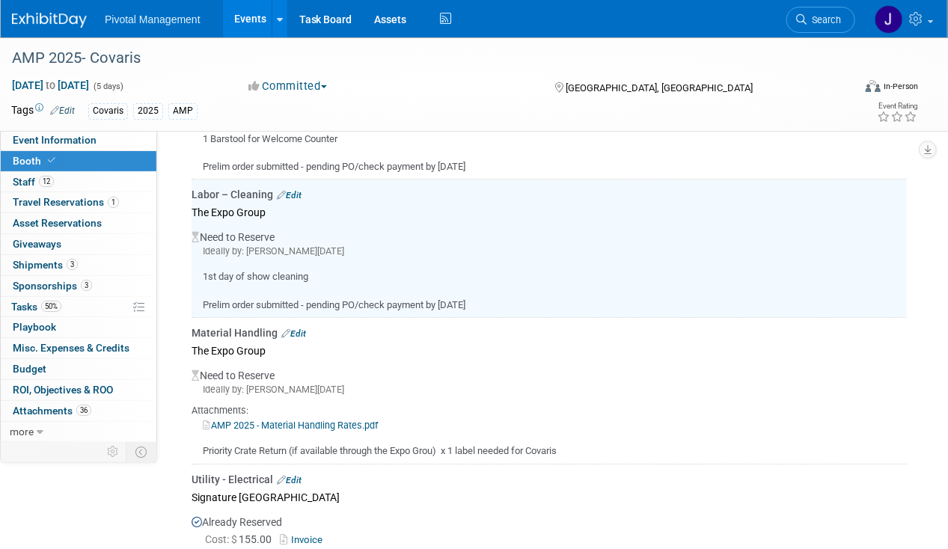
scroll to position [1851, 0]
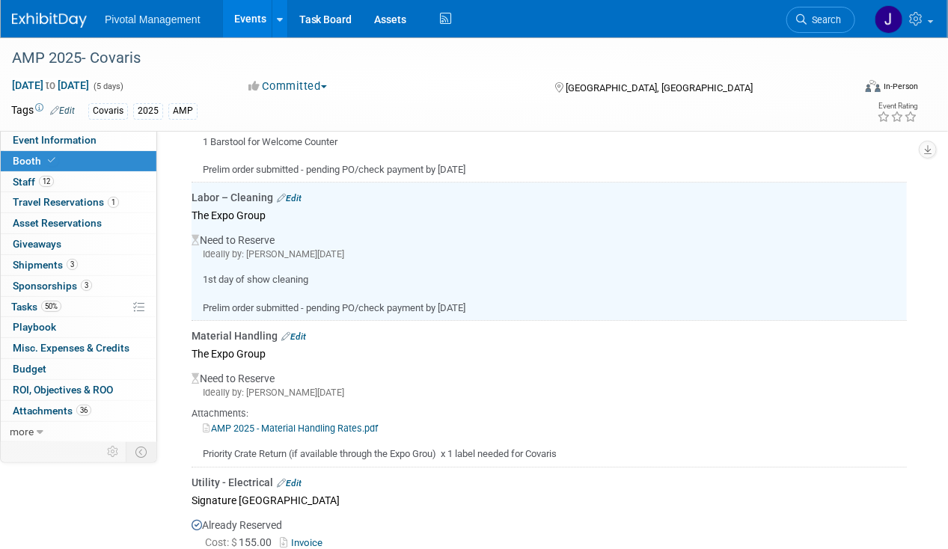
click at [299, 332] on link "Edit" at bounding box center [293, 337] width 25 height 10
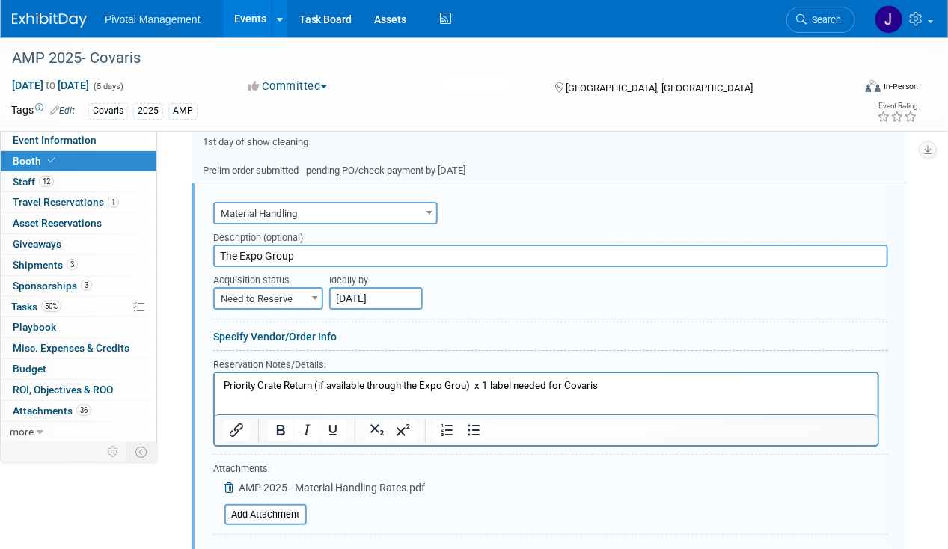
scroll to position [0, 0]
click at [224, 385] on p "Priority Crate Return (if available through the Expo Grou) x 1 label needed for…" at bounding box center [546, 386] width 646 height 14
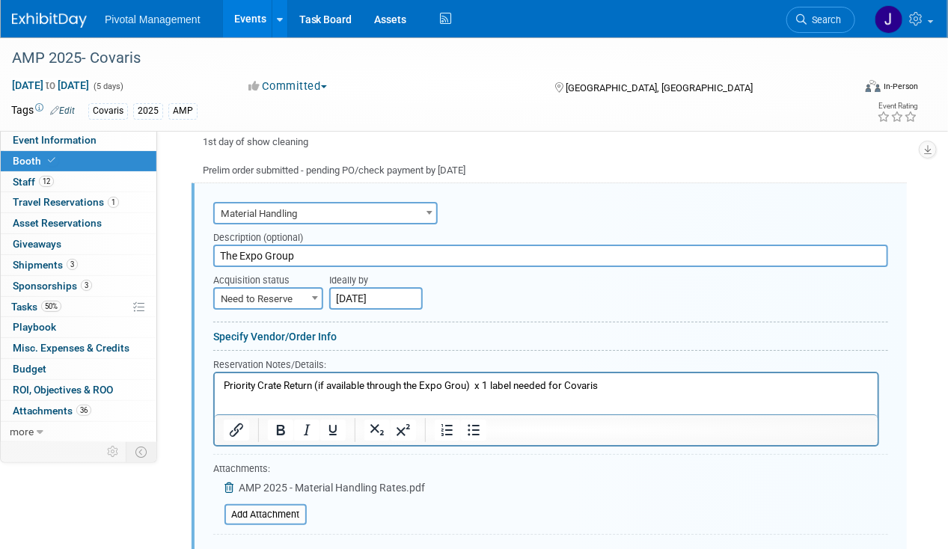
click at [231, 391] on p "Priority Crate Return (if available through the Expo Grou) x 1 label needed for…" at bounding box center [546, 386] width 646 height 14
click at [659, 388] on p "Priority Crate Return (if available through the Expo Grou) x 1 label needed for…" at bounding box center [546, 386] width 646 height 14
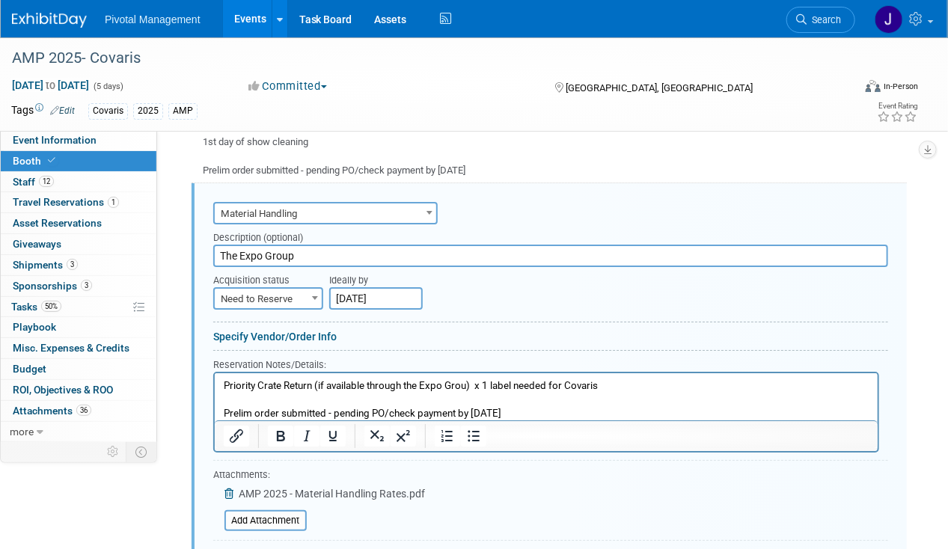
click at [472, 382] on p "Priority Crate Return (if available through the Expo Grou) x 1 label needed for…" at bounding box center [546, 386] width 646 height 14
click at [471, 383] on p "Priority Crate Return (if available through the Expo Grou) x 1 label needed for…" at bounding box center [546, 386] width 646 height 14
click at [468, 385] on p "Priority Crate Return (if available through the Expo Grou) x 1 label needed for…" at bounding box center [546, 386] width 646 height 14
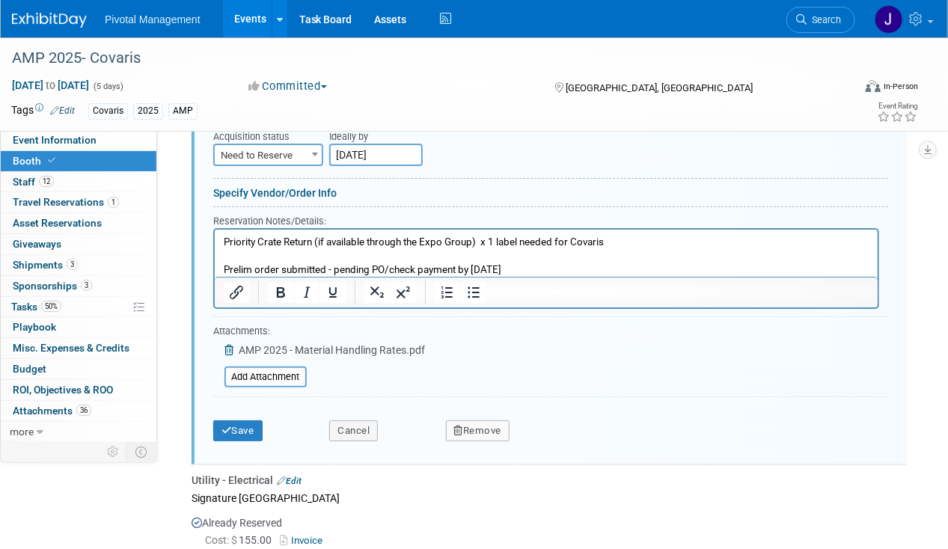
scroll to position [2141, 0]
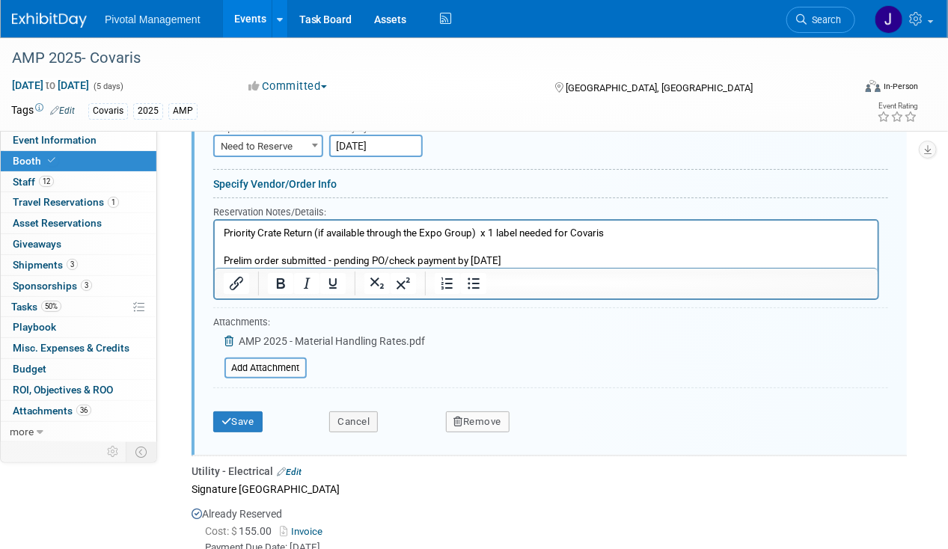
click at [239, 422] on div "Save Cancel Remove" at bounding box center [550, 417] width 675 height 46
click at [243, 413] on button "Save" at bounding box center [237, 422] width 49 height 21
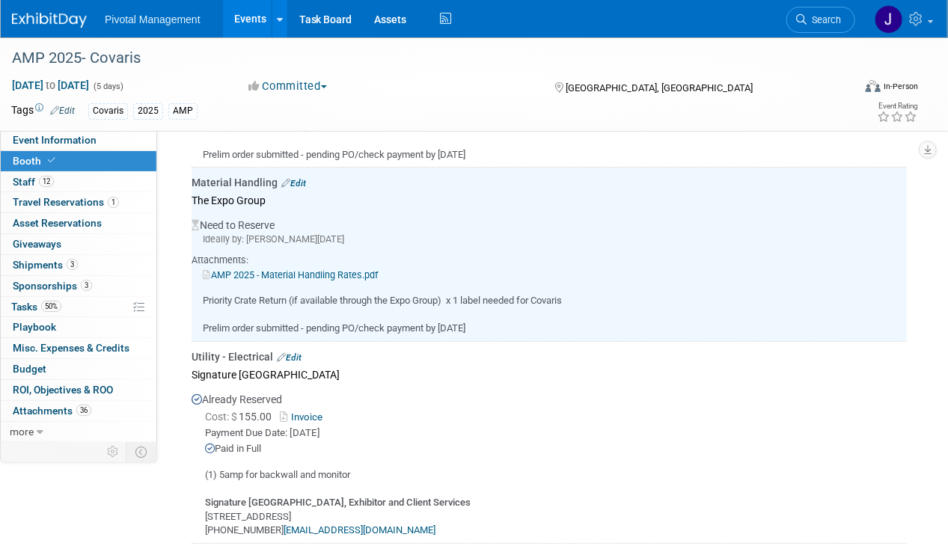
scroll to position [2239, 0]
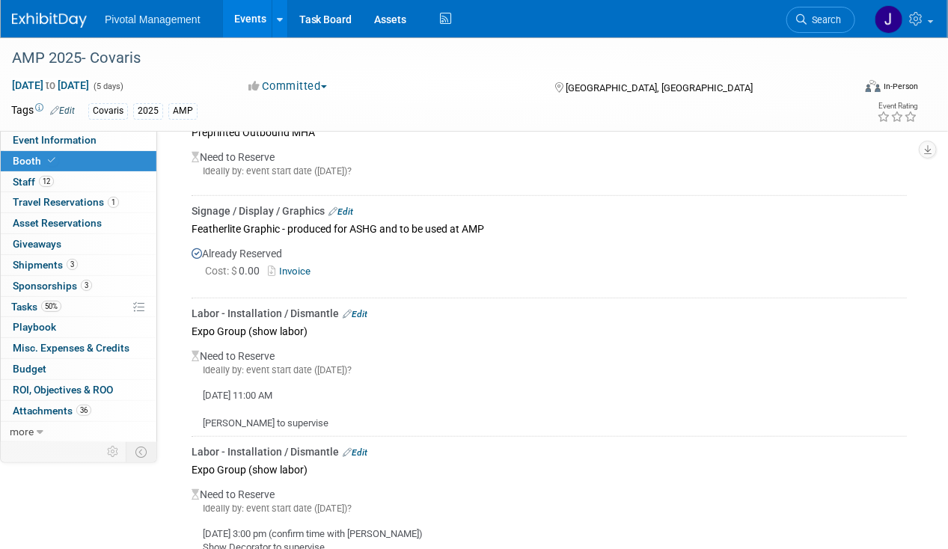
click at [358, 309] on link "Edit" at bounding box center [355, 314] width 25 height 10
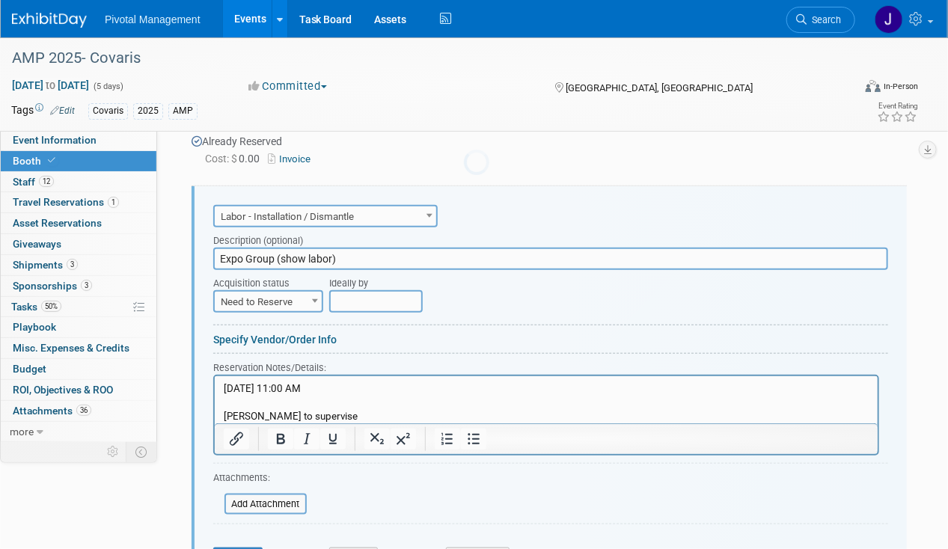
scroll to position [0, 0]
click at [340, 409] on p "Wednesday, Nov 12, 11:00 AM Elisabeth to supervise" at bounding box center [546, 403] width 646 height 42
click at [336, 415] on p "Wednesday, Nov 12, 11:00 AM Elisabeth to supervise" at bounding box center [546, 403] width 646 height 42
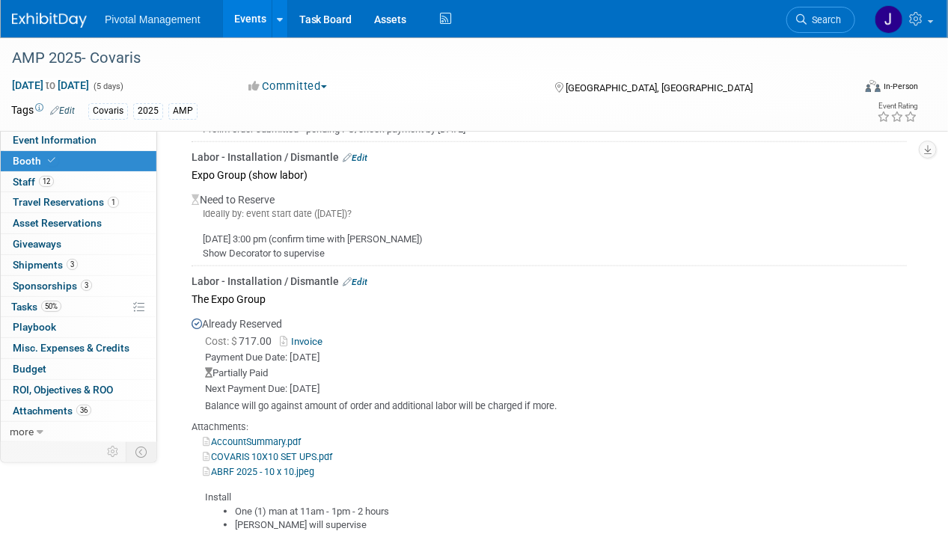
scroll to position [2760, 0]
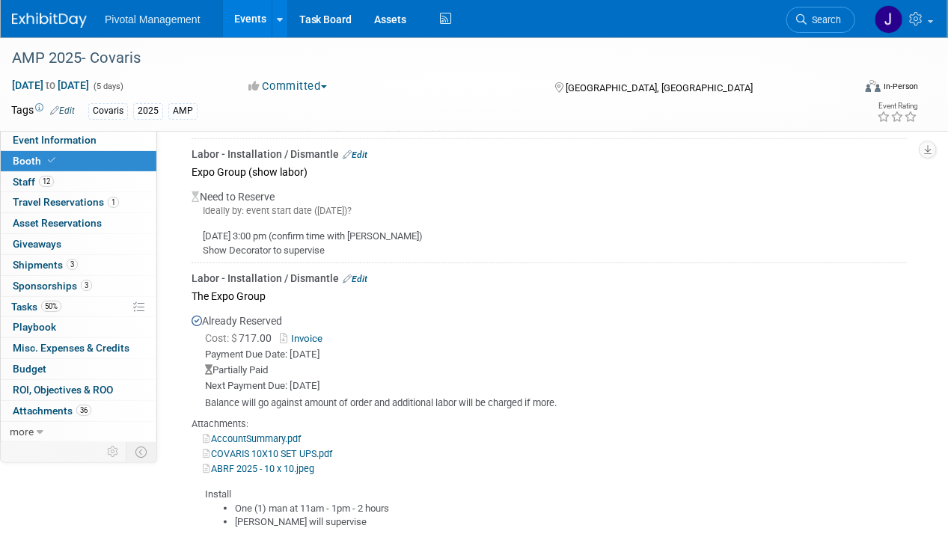
click at [306, 333] on link "Invoice" at bounding box center [304, 338] width 49 height 11
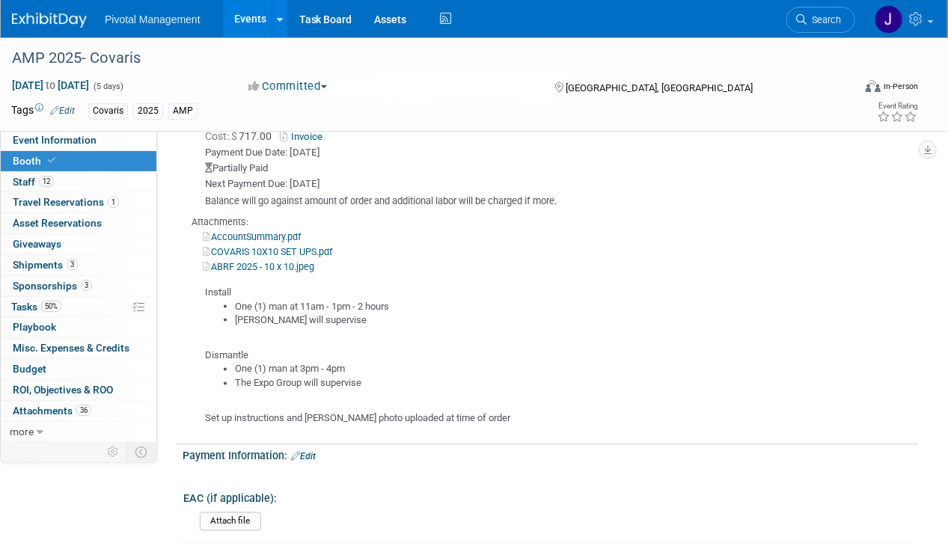
scroll to position [2975, 0]
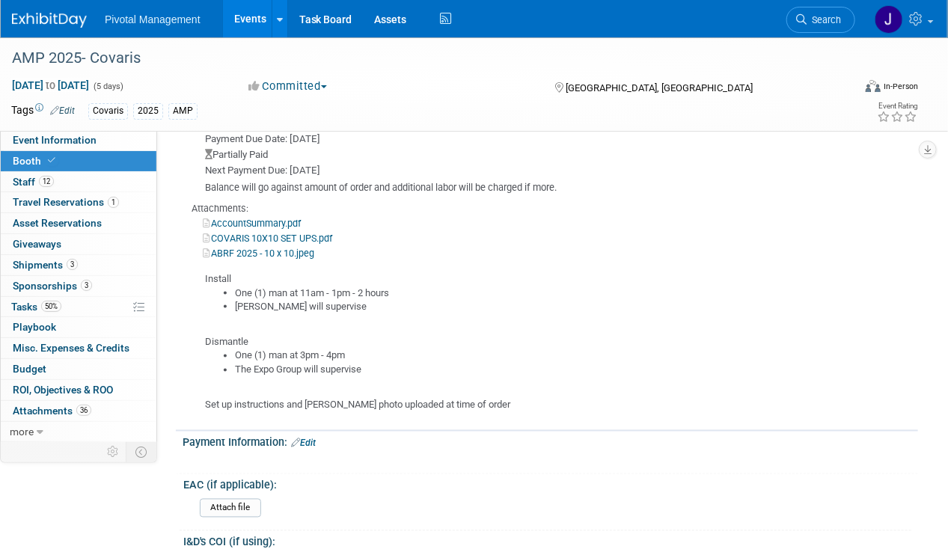
click at [333, 306] on div "Install One (1) man at 11am - 1pm - 2 hours Elisabeth will supervise Dismantle …" at bounding box center [549, 336] width 715 height 152
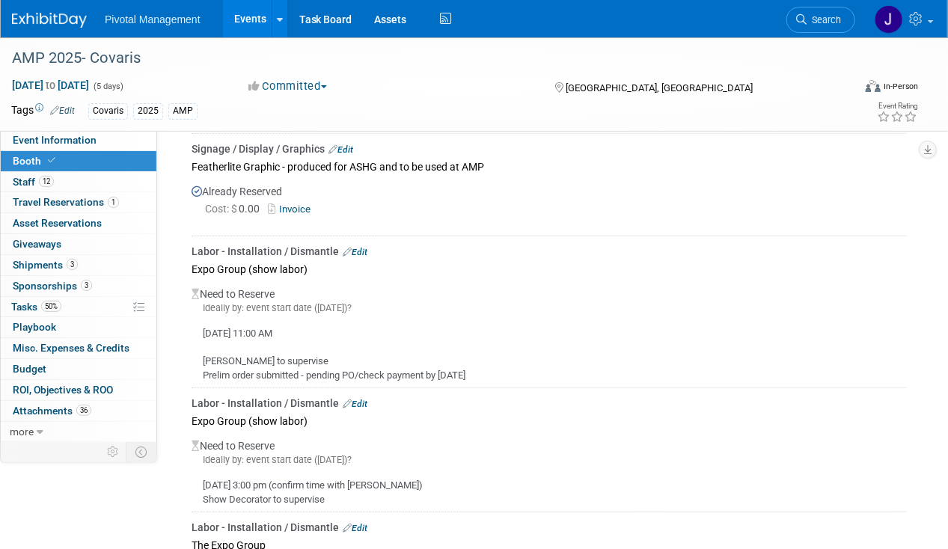
scroll to position [2506, 0]
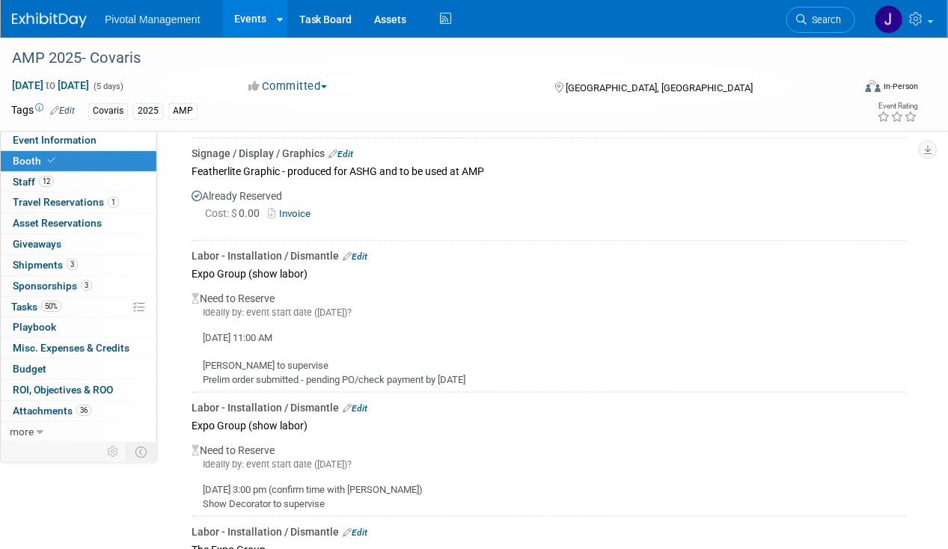
click at [354, 251] on link "Edit" at bounding box center [355, 256] width 25 height 10
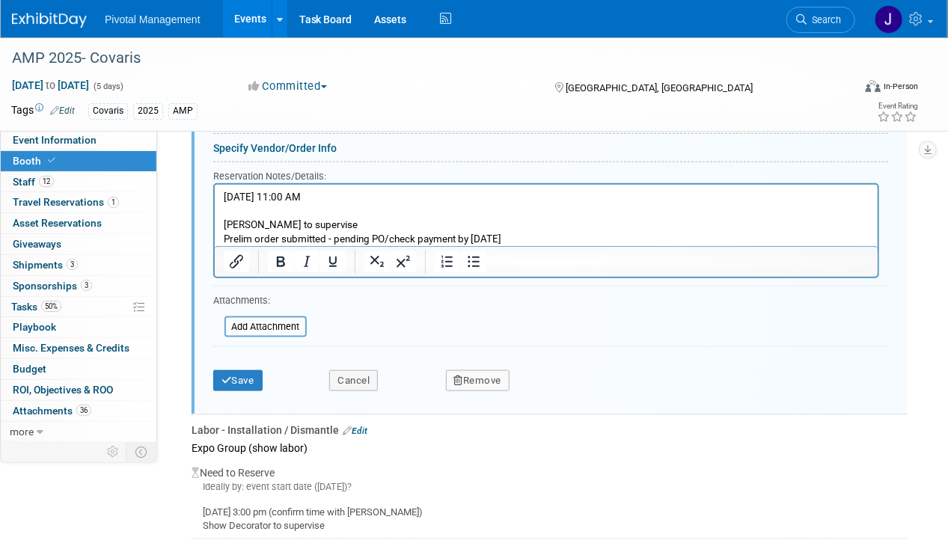
scroll to position [2754, 0]
click at [477, 369] on button "Remove" at bounding box center [478, 379] width 64 height 21
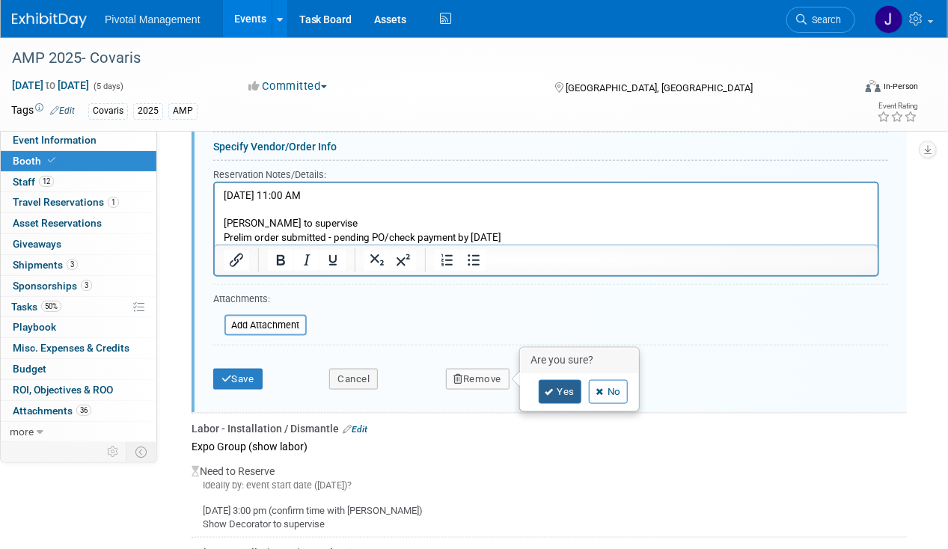
click at [554, 380] on link "Yes" at bounding box center [560, 392] width 43 height 24
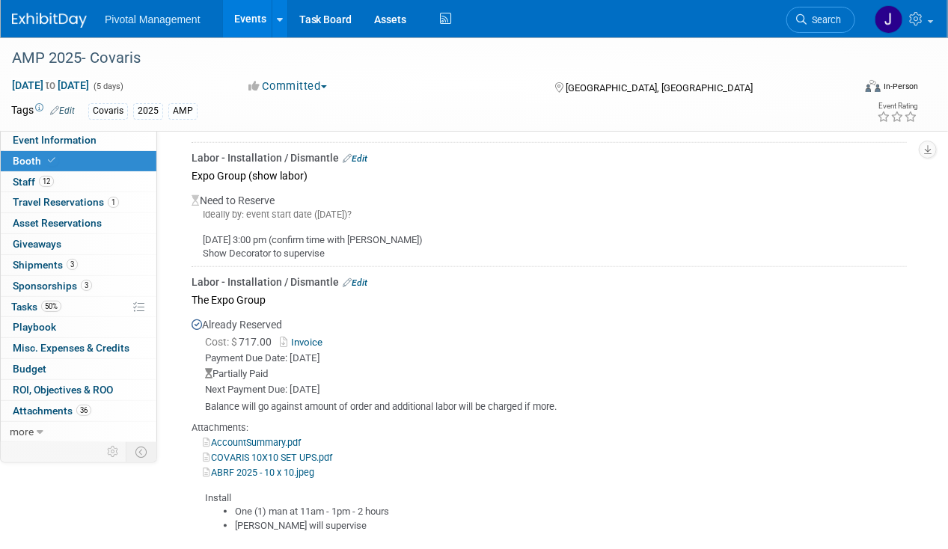
scroll to position [2587, 0]
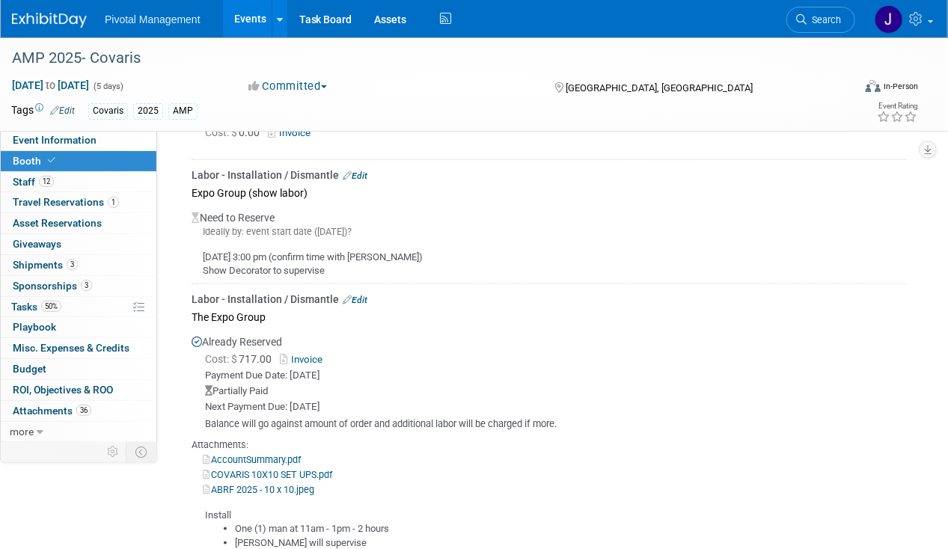
click at [355, 295] on link "Edit" at bounding box center [355, 300] width 25 height 10
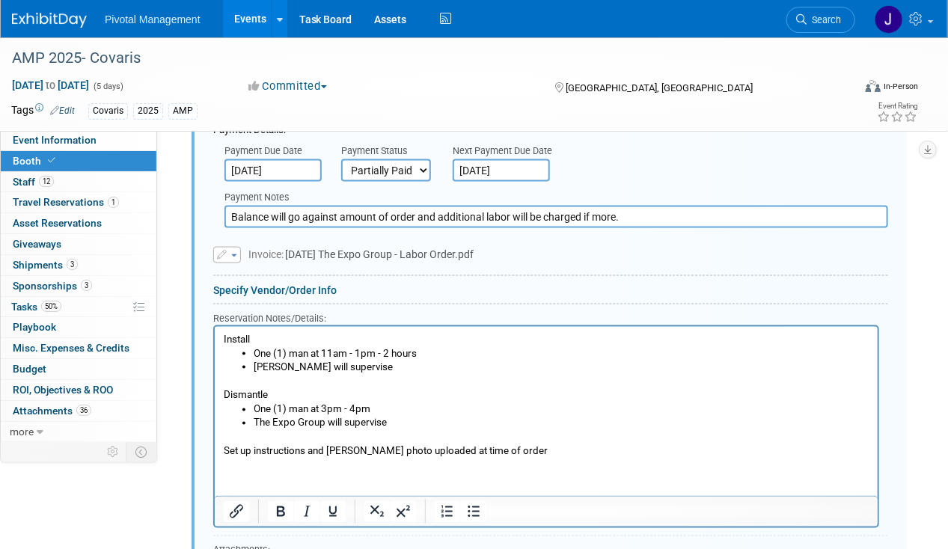
scroll to position [2981, 0]
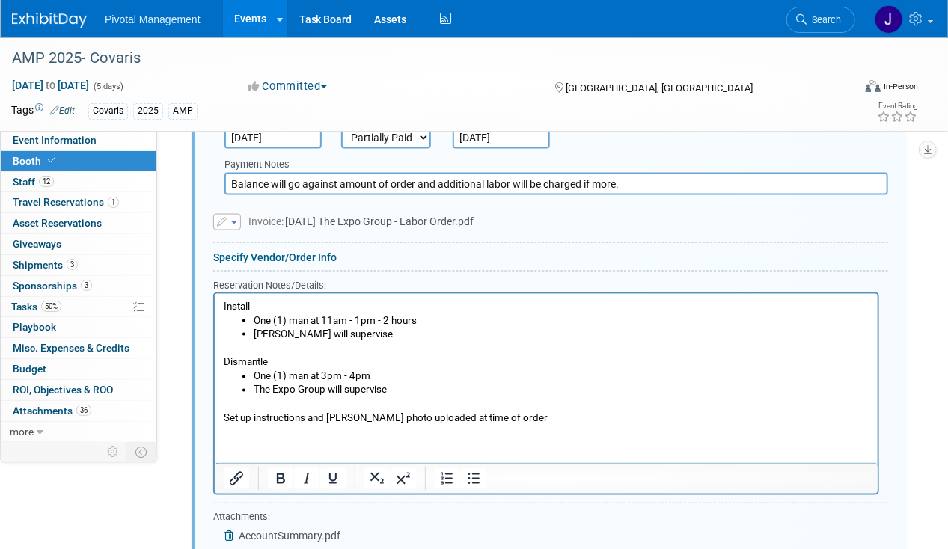
click at [668, 173] on input "Balance will go against amount of order and additional labor will be charged if…" at bounding box center [556, 184] width 664 height 22
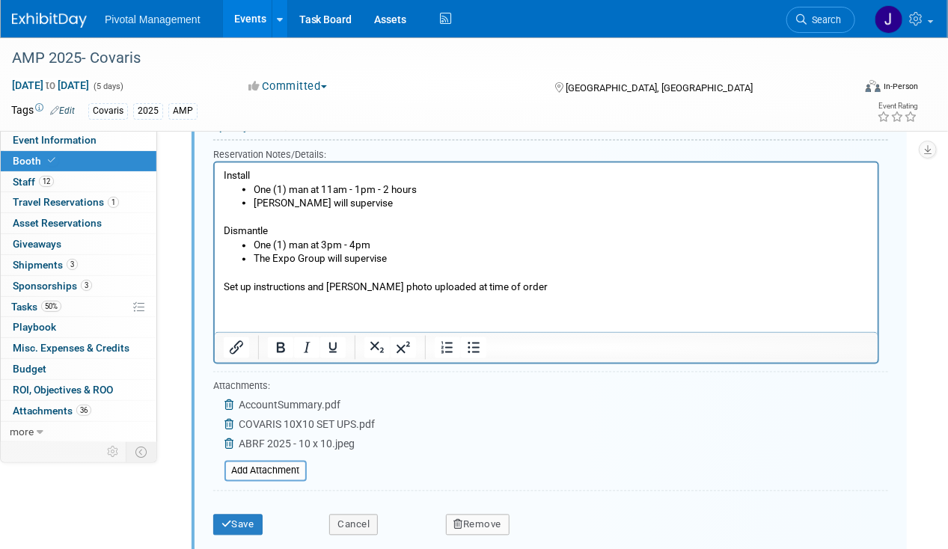
scroll to position [3155, 0]
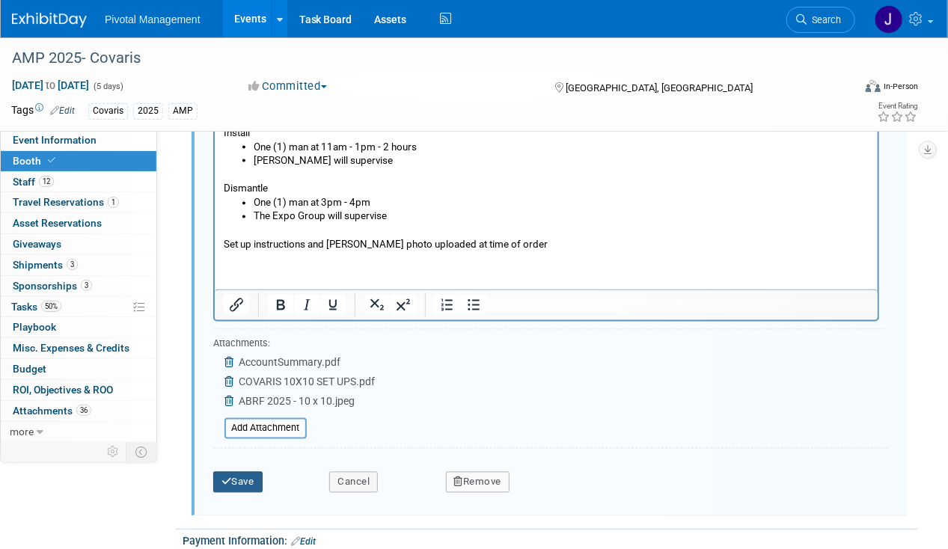
type input "Balance will go against amount of order and additional labor will be charged if…"
click at [233, 472] on button "Save" at bounding box center [237, 482] width 49 height 21
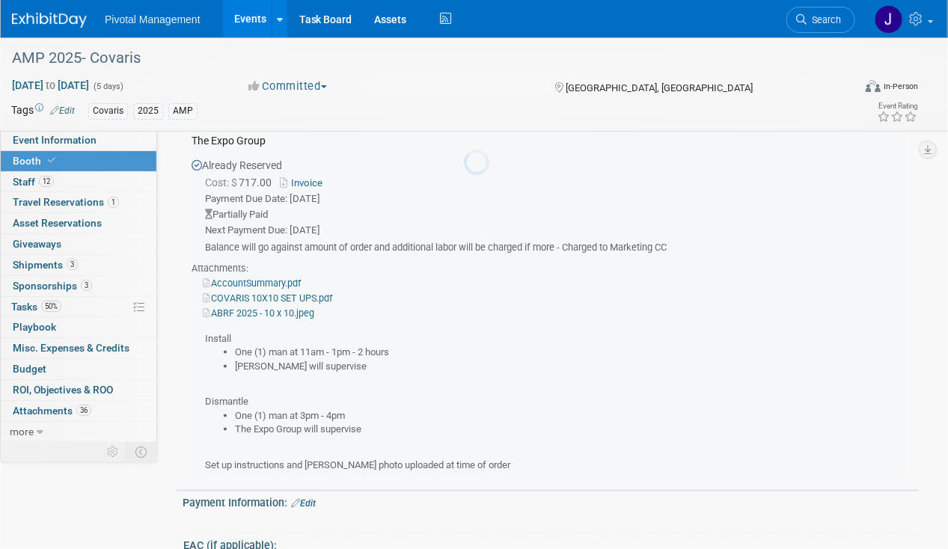
scroll to position [2685, 0]
